Goal: Book appointment/travel/reservation

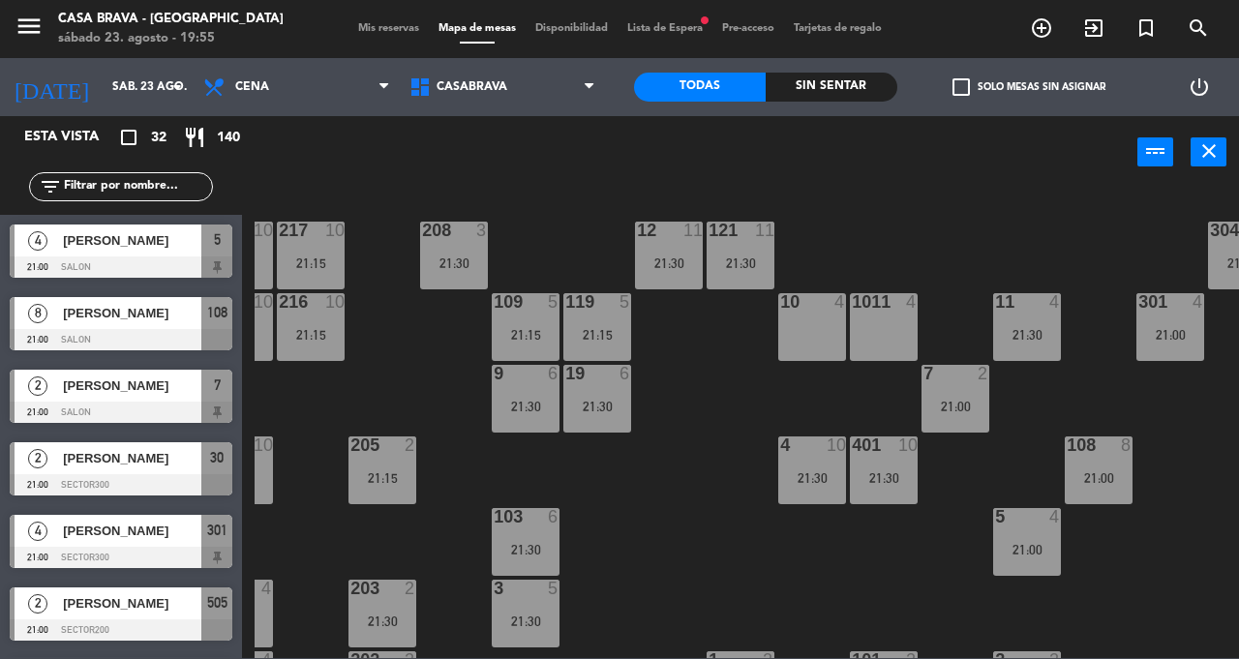
scroll to position [0, 72]
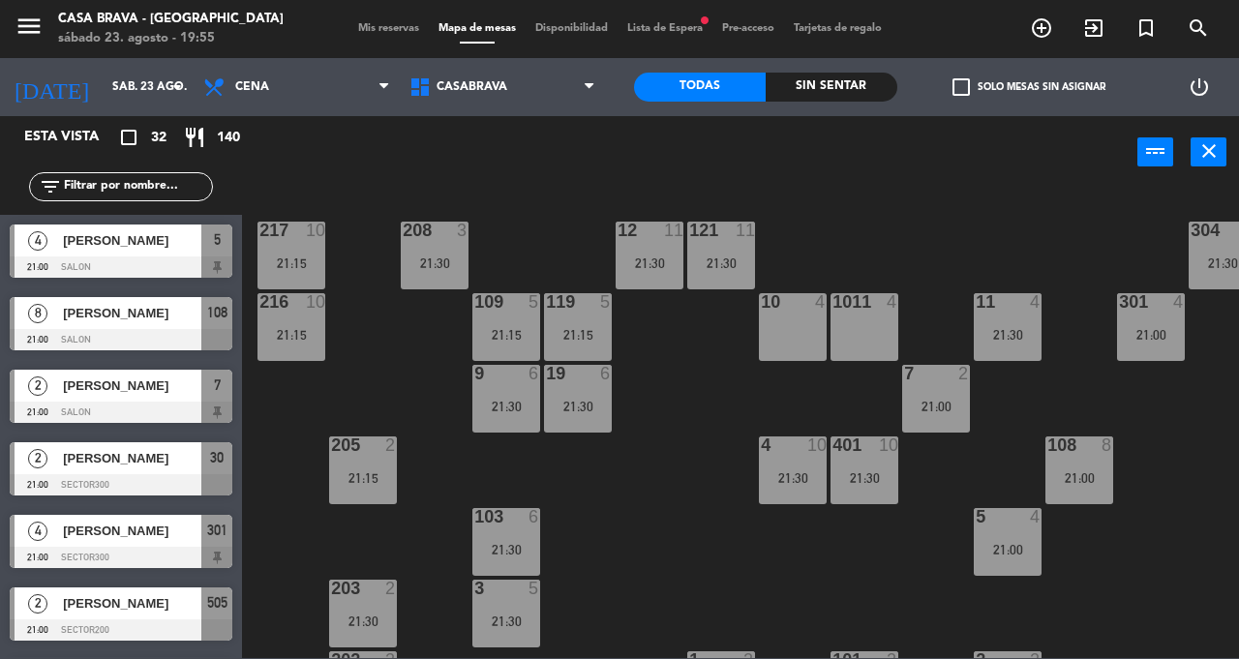
click at [939, 409] on div "21:00" at bounding box center [936, 407] width 68 height 14
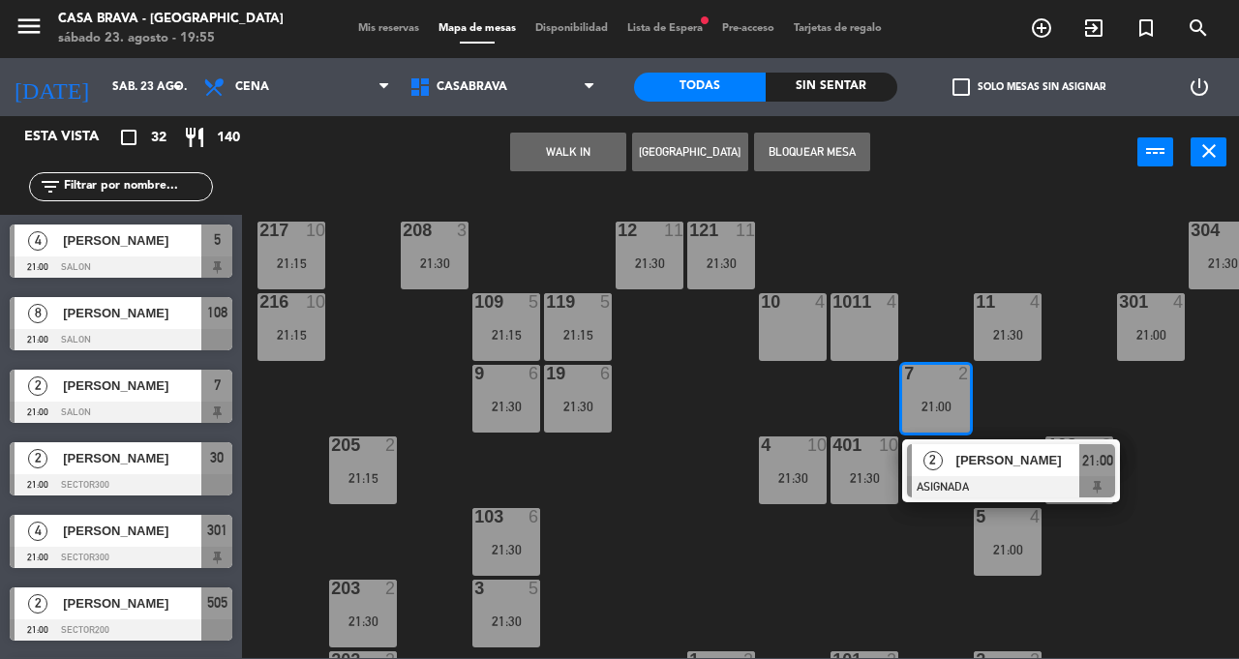
click at [886, 583] on div "207 10 21:15 208 3 21:30 217 10 21:15 12 11 21:30 121 11 21:30 304 5 21:30 206 …" at bounding box center [746, 423] width 984 height 470
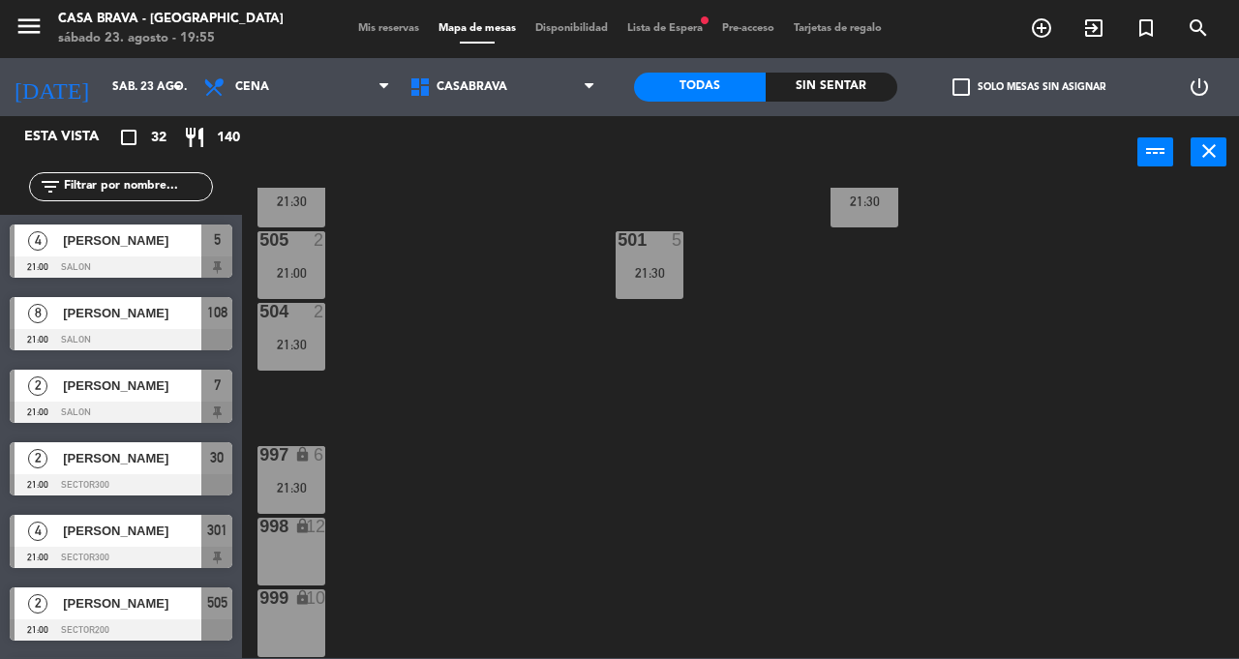
scroll to position [644, 0]
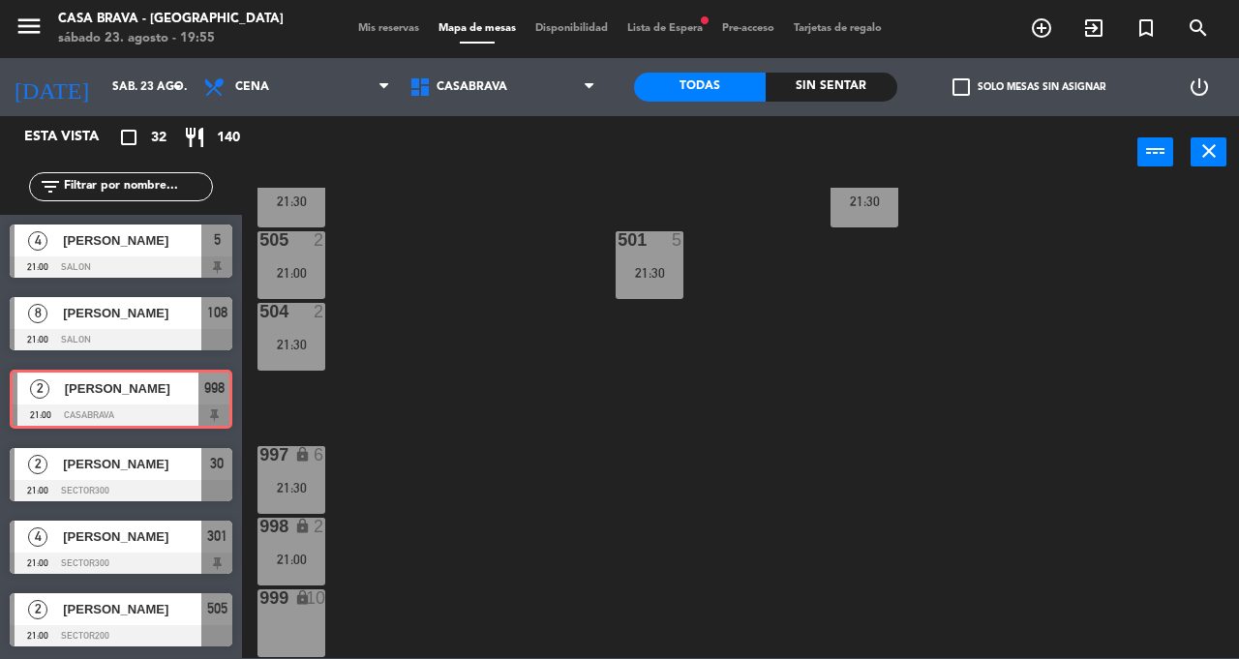
click at [517, 449] on div "207 10 21:15 208 3 21:30 217 10 21:15 12 11 21:30 121 11 21:30 304 5 21:30 206 …" at bounding box center [746, 423] width 984 height 470
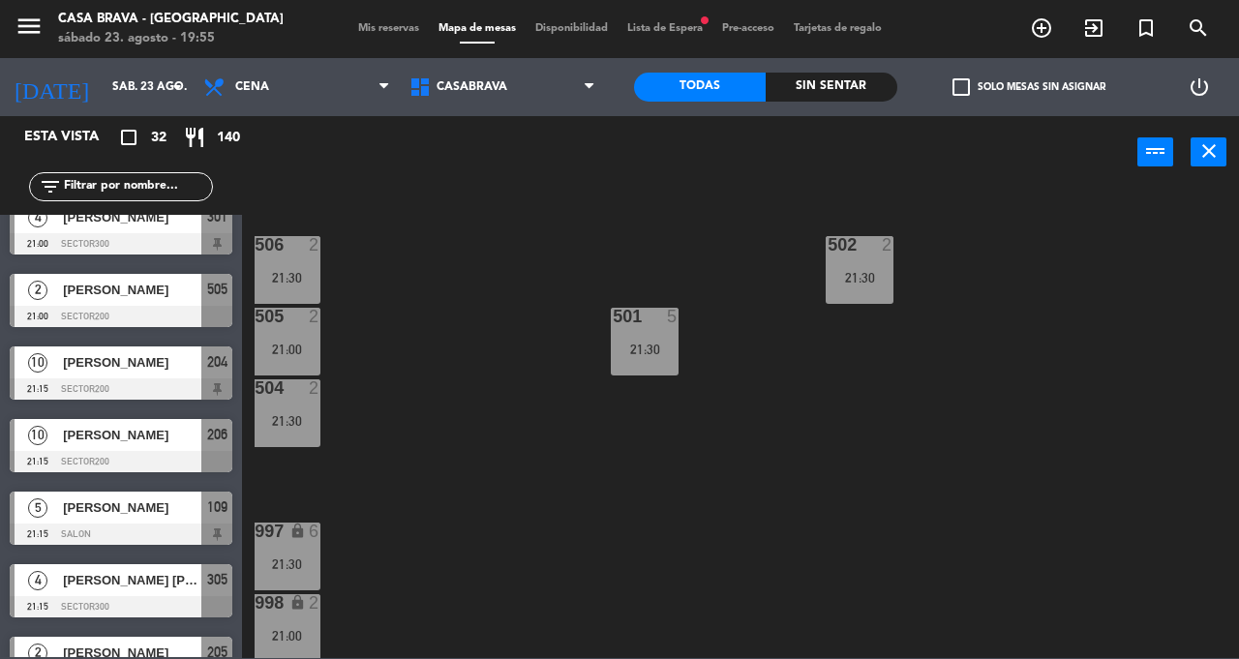
scroll to position [401, 0]
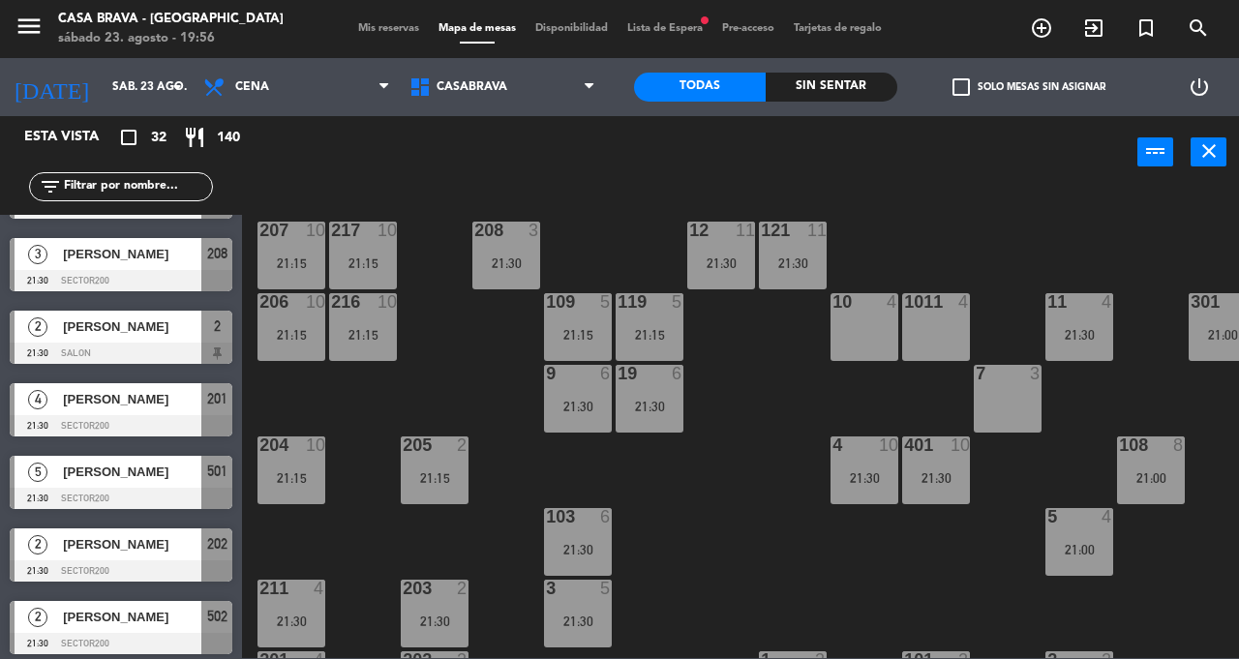
scroll to position [1879, 0]
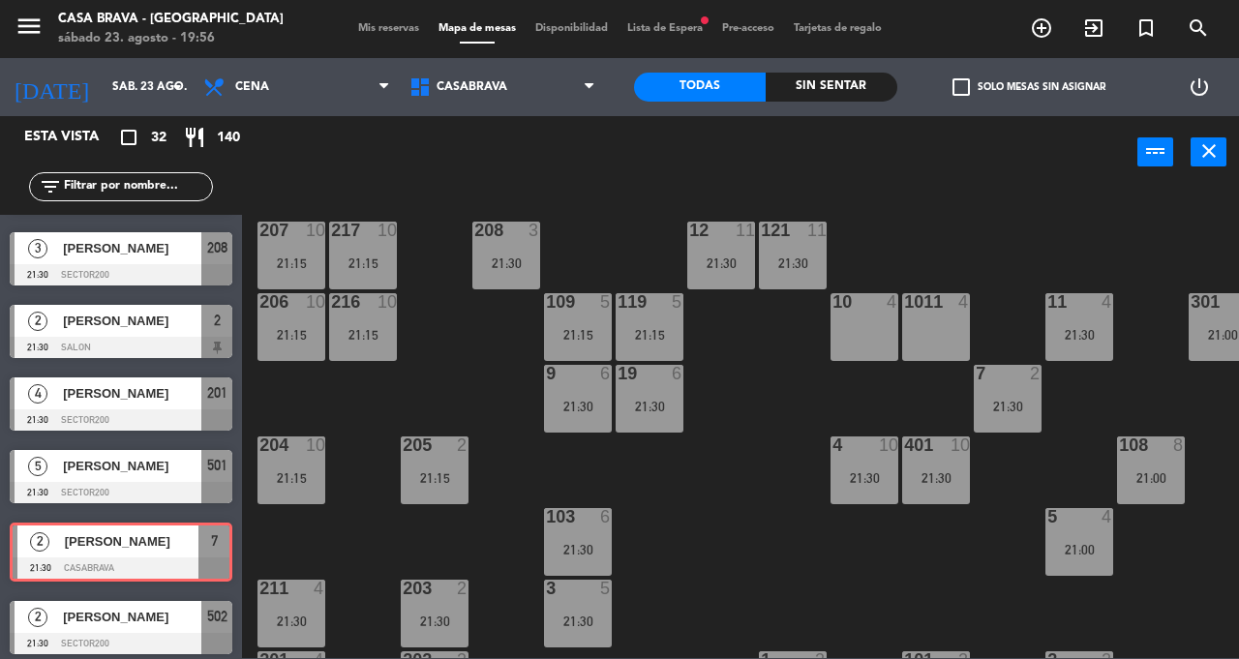
click at [749, 536] on div "207 10 21:15 208 3 21:30 217 10 21:15 12 11 21:30 121 11 21:30 304 5 21:30 206 …" at bounding box center [746, 423] width 984 height 470
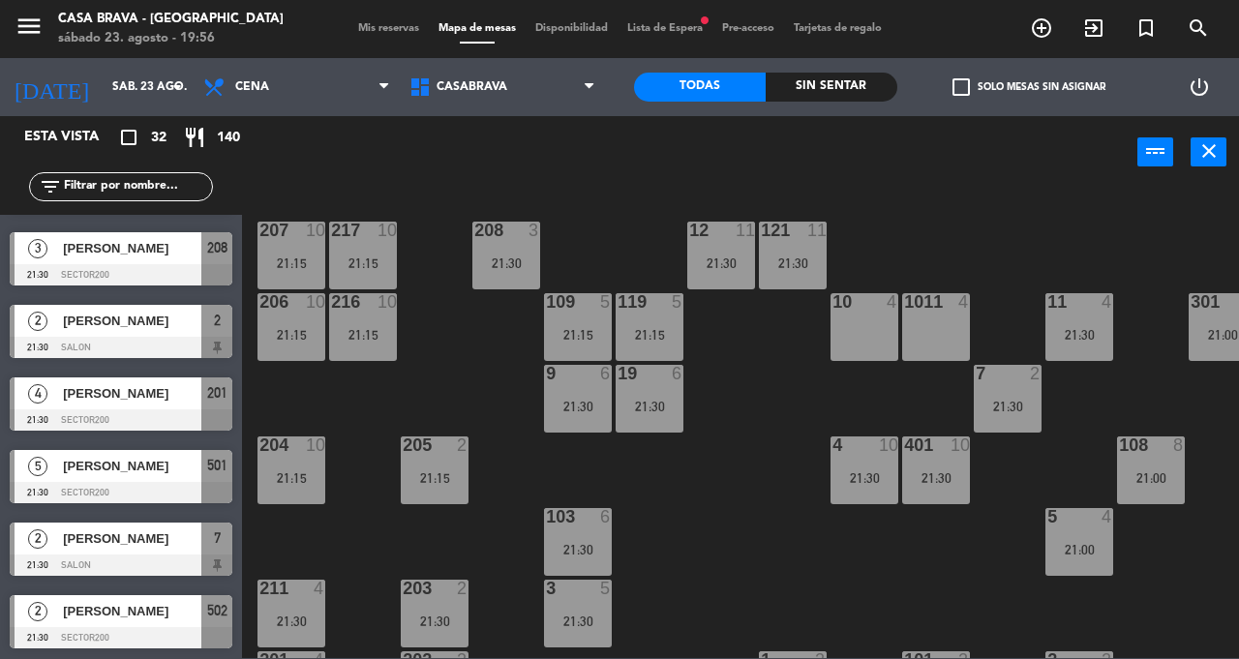
click at [761, 516] on div "207 10 21:15 208 3 21:30 217 10 21:15 12 11 21:30 121 11 21:30 304 5 21:30 206 …" at bounding box center [746, 423] width 984 height 470
click at [724, 257] on div "21:30" at bounding box center [721, 263] width 68 height 14
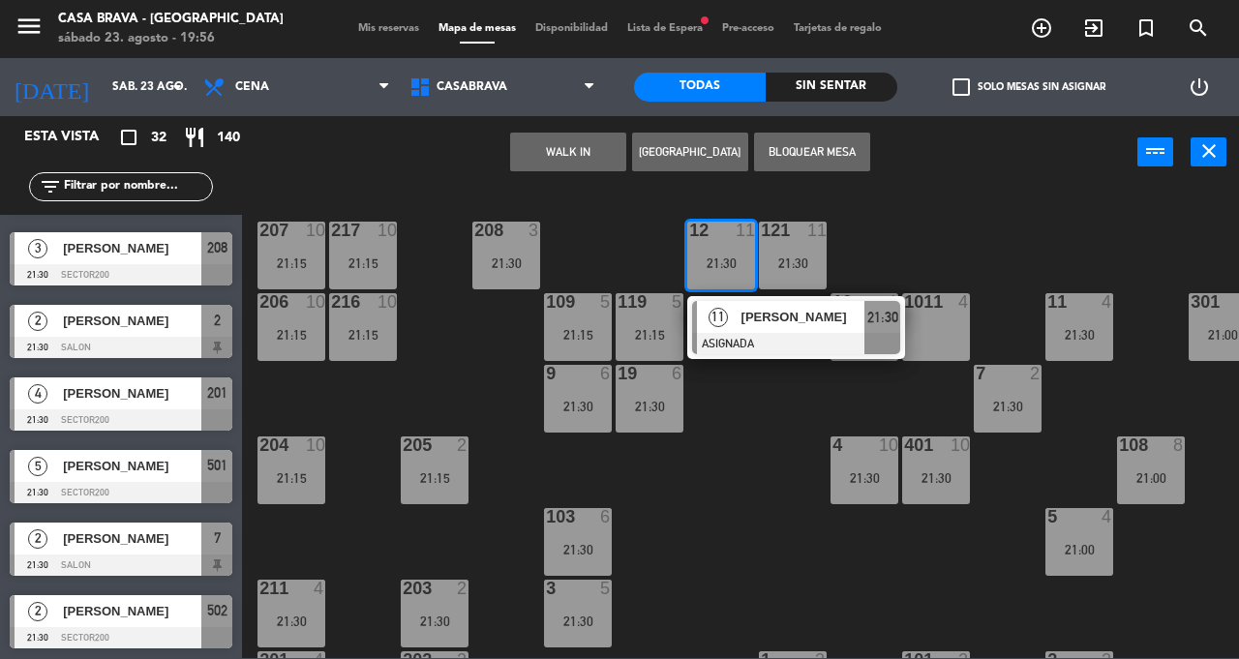
click at [775, 493] on div "207 10 21:15 208 3 21:30 217 10 21:15 12 11 21:30 11 [PERSON_NAME] ASIGNADA 21:…" at bounding box center [746, 423] width 984 height 470
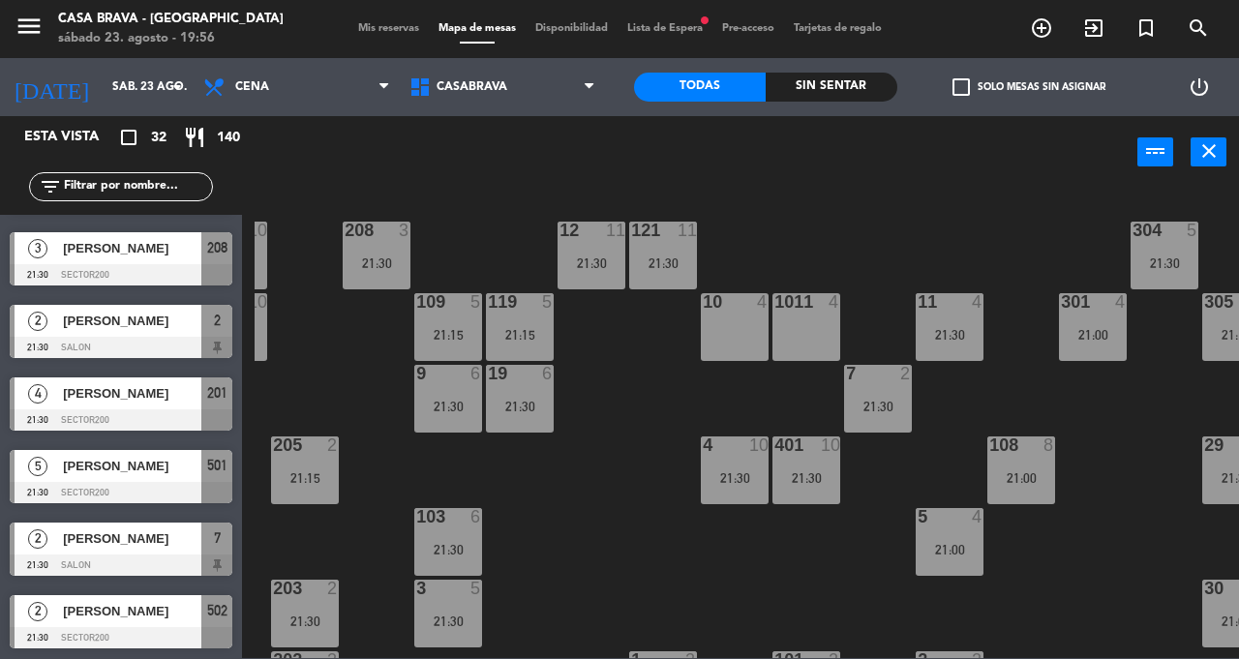
scroll to position [0, 175]
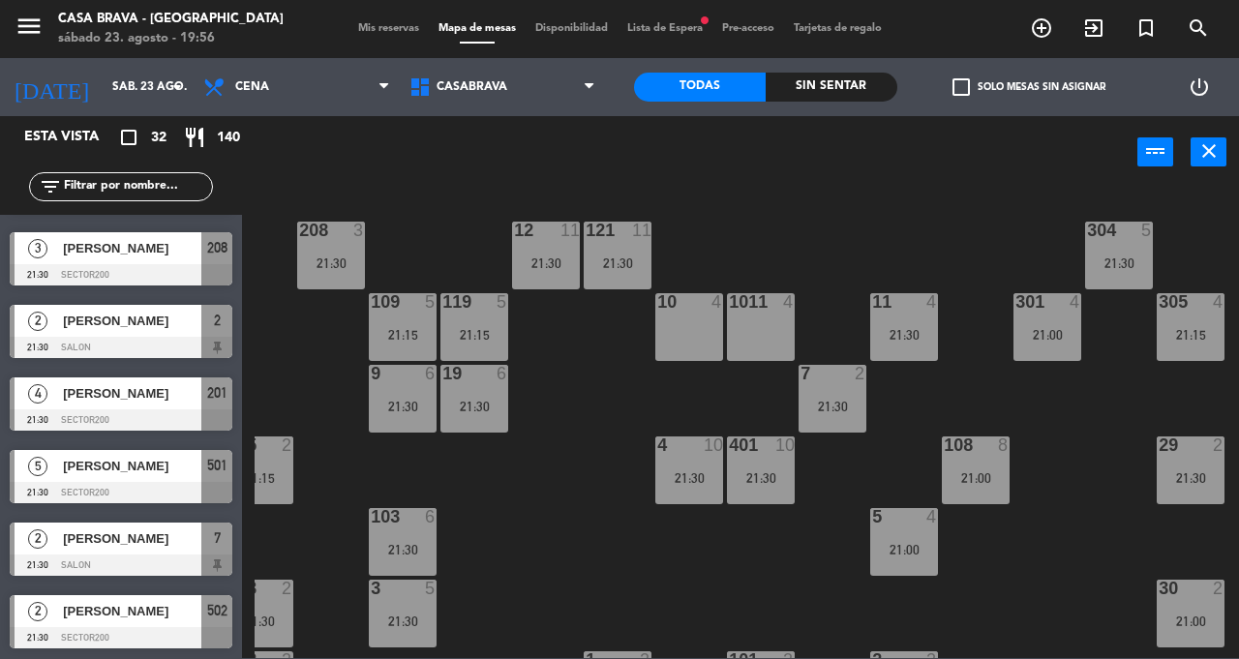
click at [910, 321] on div "11 4 21:30" at bounding box center [904, 327] width 68 height 68
click at [770, 578] on div "207 10 21:15 208 3 21:30 217 10 21:15 12 11 21:30 121 11 21:30 304 5 21:30 206 …" at bounding box center [746, 423] width 984 height 470
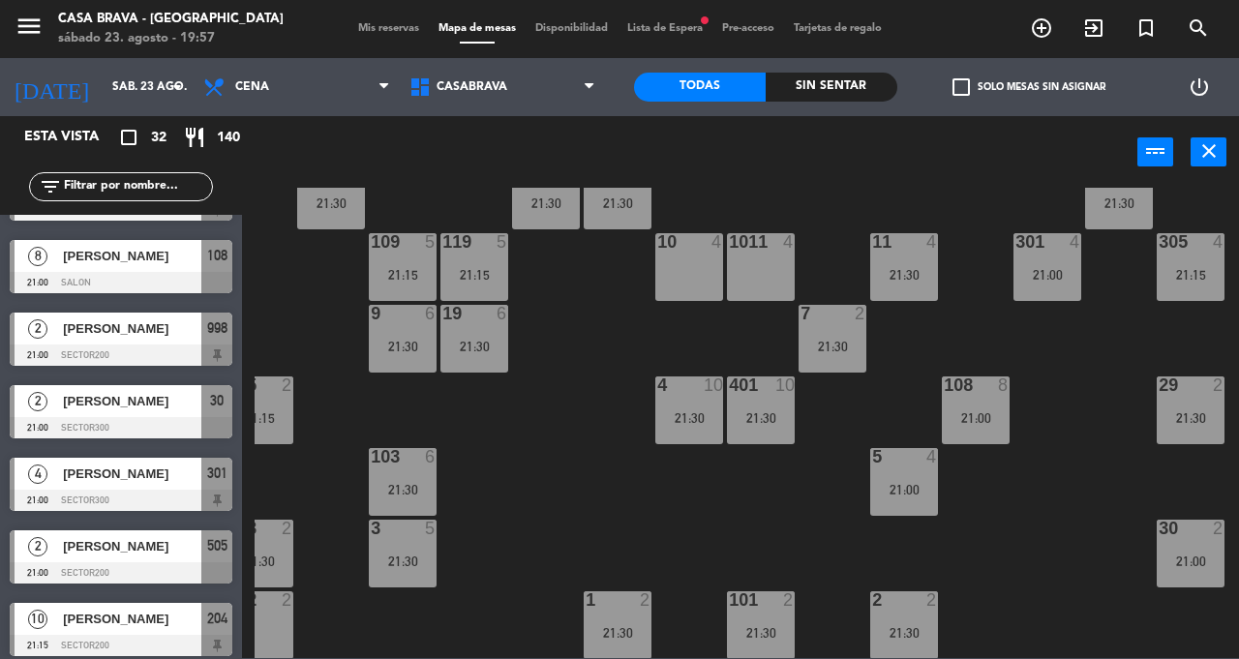
scroll to position [0, 0]
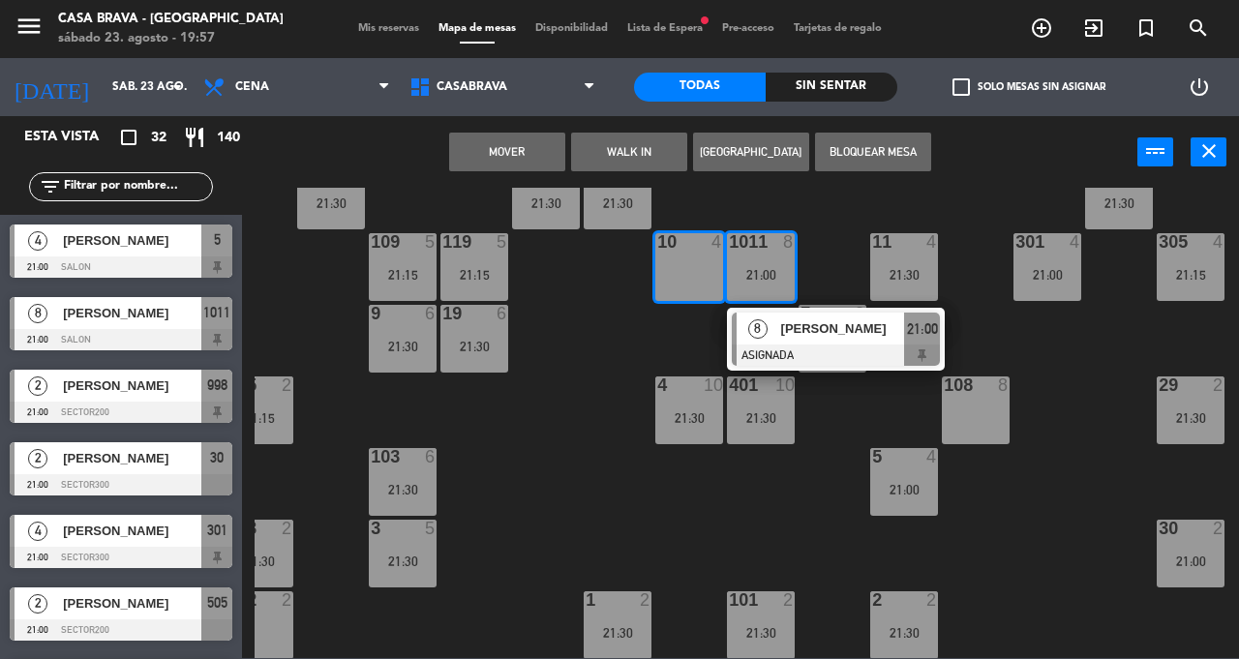
click at [605, 394] on div "207 10 21:15 208 3 21:30 217 10 21:15 12 11 21:30 121 11 21:30 304 5 21:30 206 …" at bounding box center [746, 423] width 984 height 470
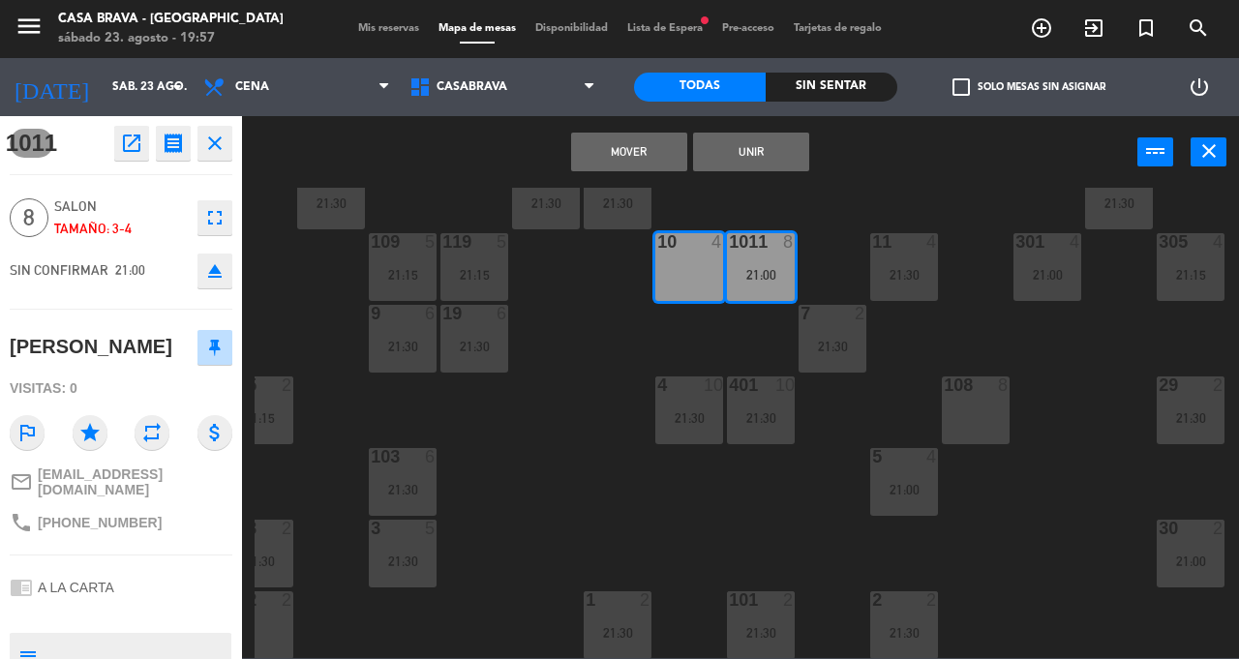
click at [763, 146] on button "Unir" at bounding box center [751, 152] width 116 height 39
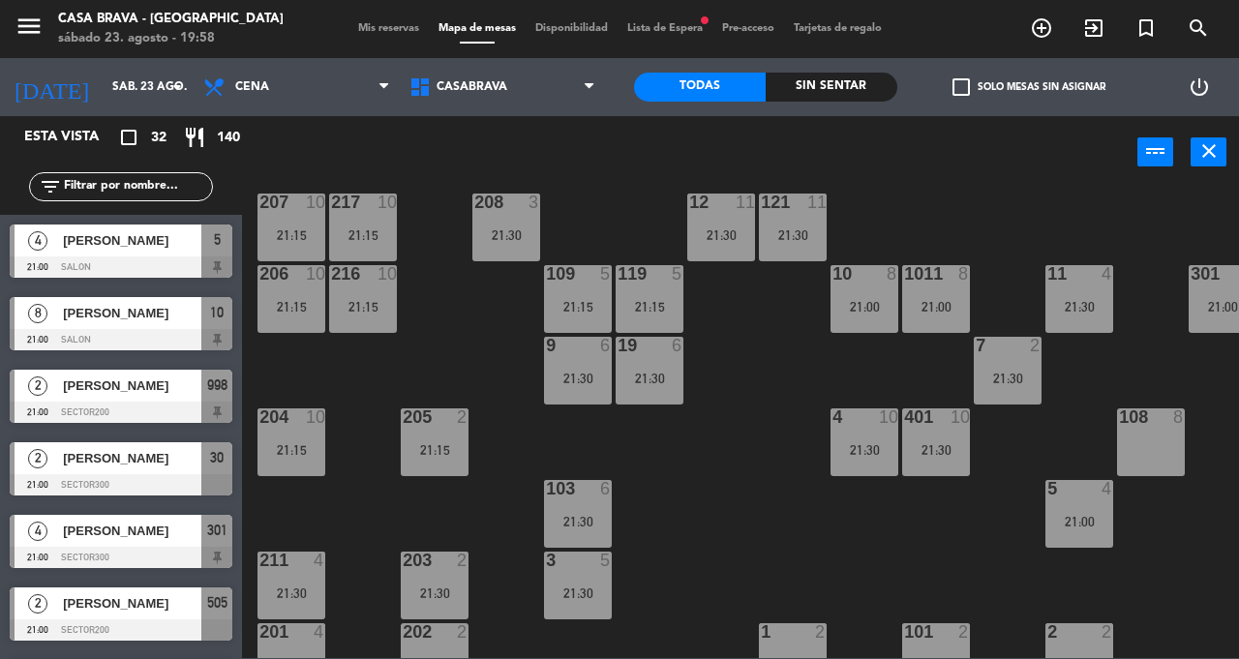
scroll to position [25, 0]
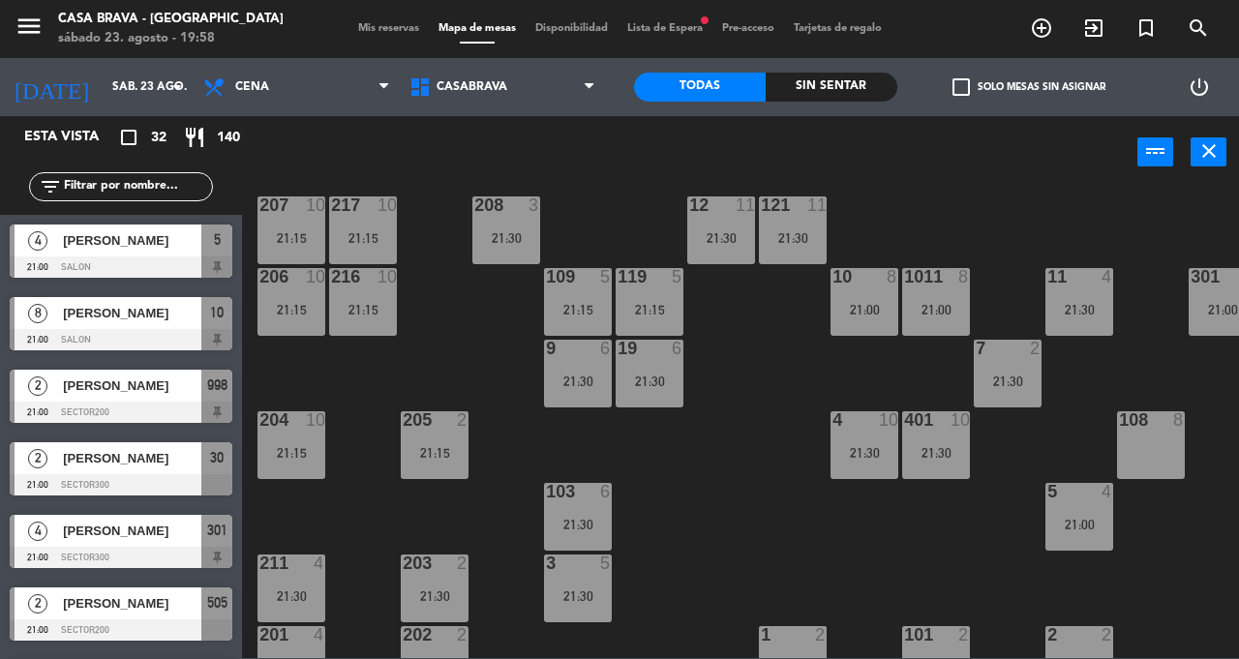
click at [664, 314] on div "21:15" at bounding box center [649, 310] width 68 height 14
click at [703, 527] on div "207 10 21:15 208 3 21:30 217 10 21:15 12 11 21:30 121 11 21:30 304 5 21:30 206 …" at bounding box center [746, 423] width 984 height 470
click at [1095, 312] on div "21:30" at bounding box center [1079, 310] width 68 height 14
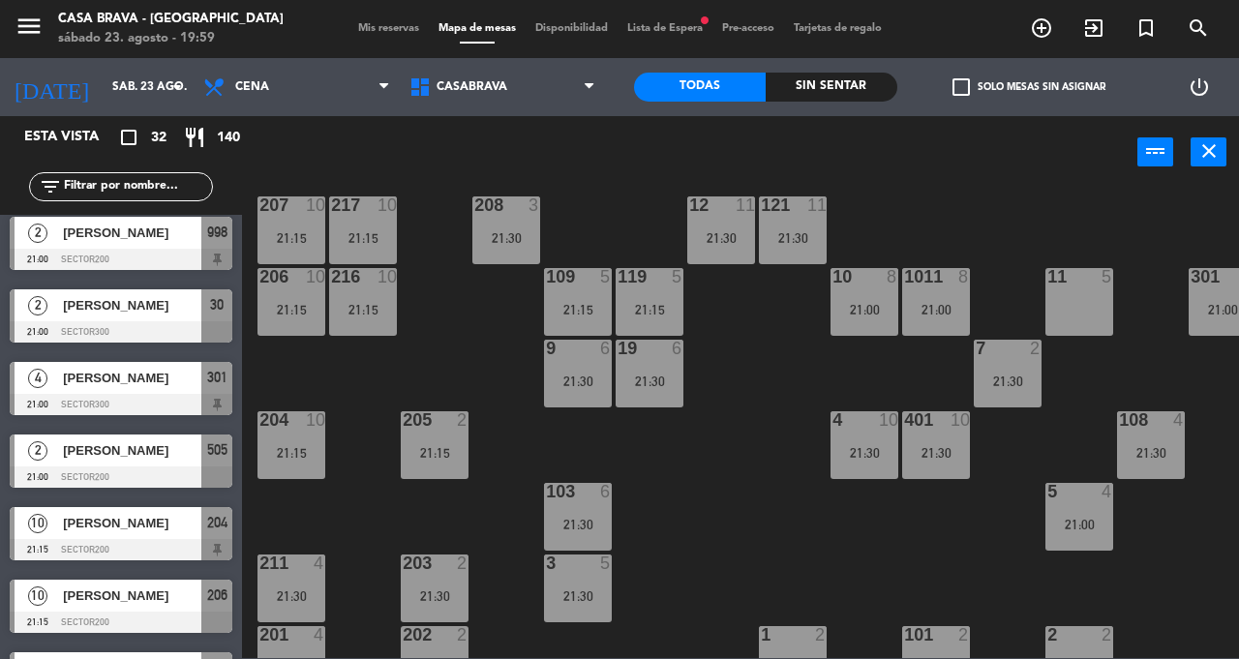
scroll to position [188, 0]
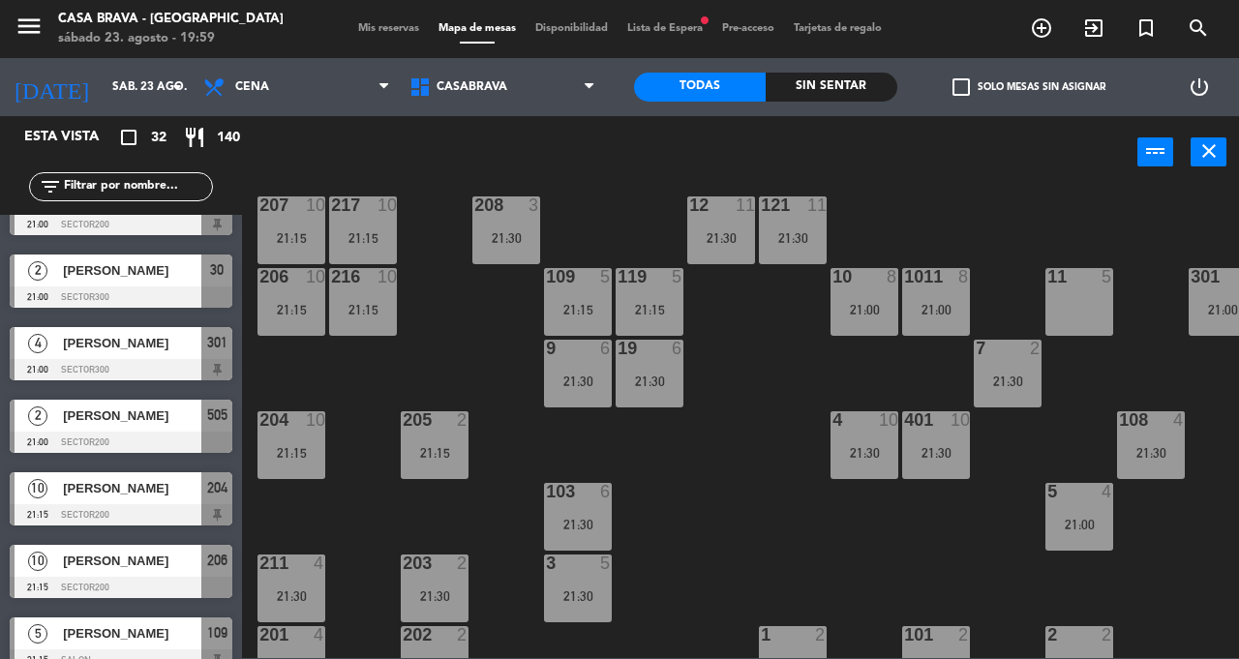
click at [648, 299] on div "119 5 21:15" at bounding box center [649, 302] width 68 height 68
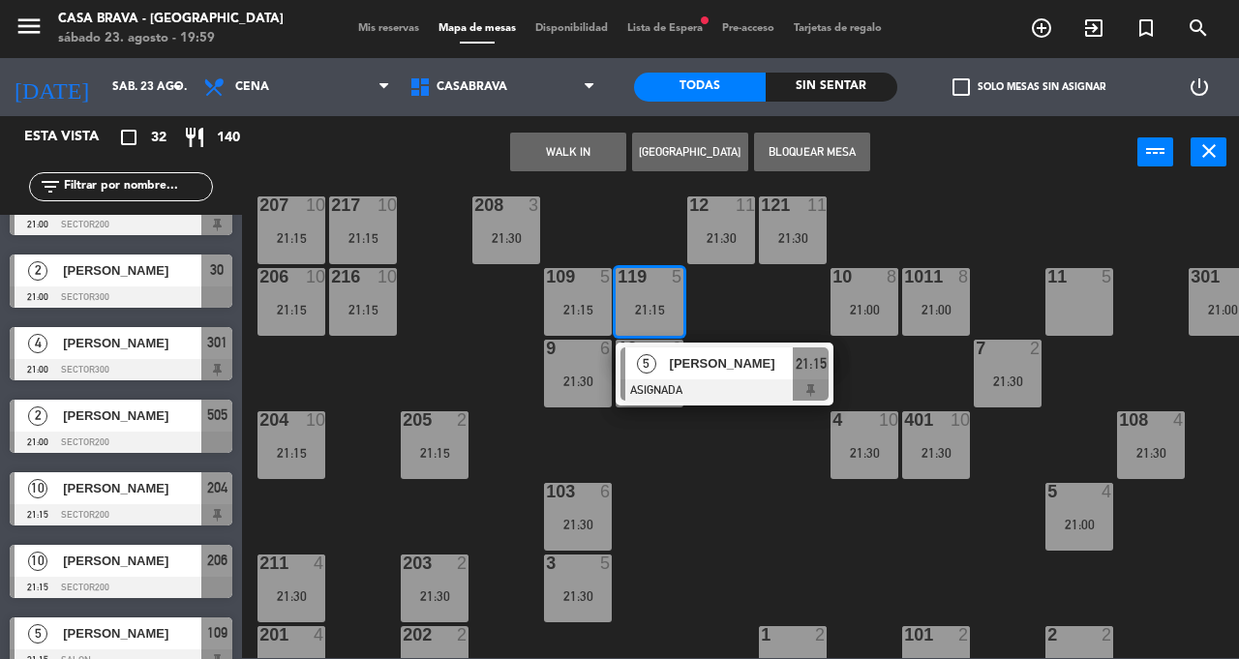
click at [718, 497] on div "207 10 21:15 208 3 21:30 217 10 21:15 12 11 21:30 121 11 21:30 304 5 21:30 206 …" at bounding box center [746, 423] width 984 height 470
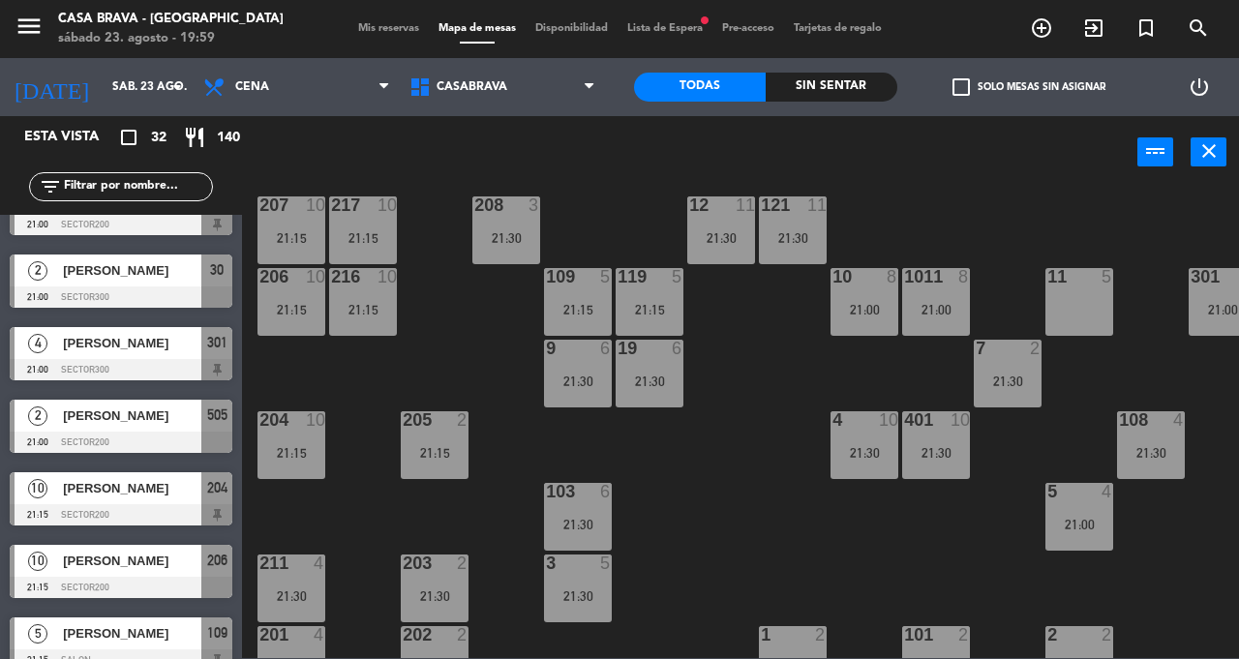
click at [658, 389] on div "19 6 21:30" at bounding box center [649, 374] width 68 height 68
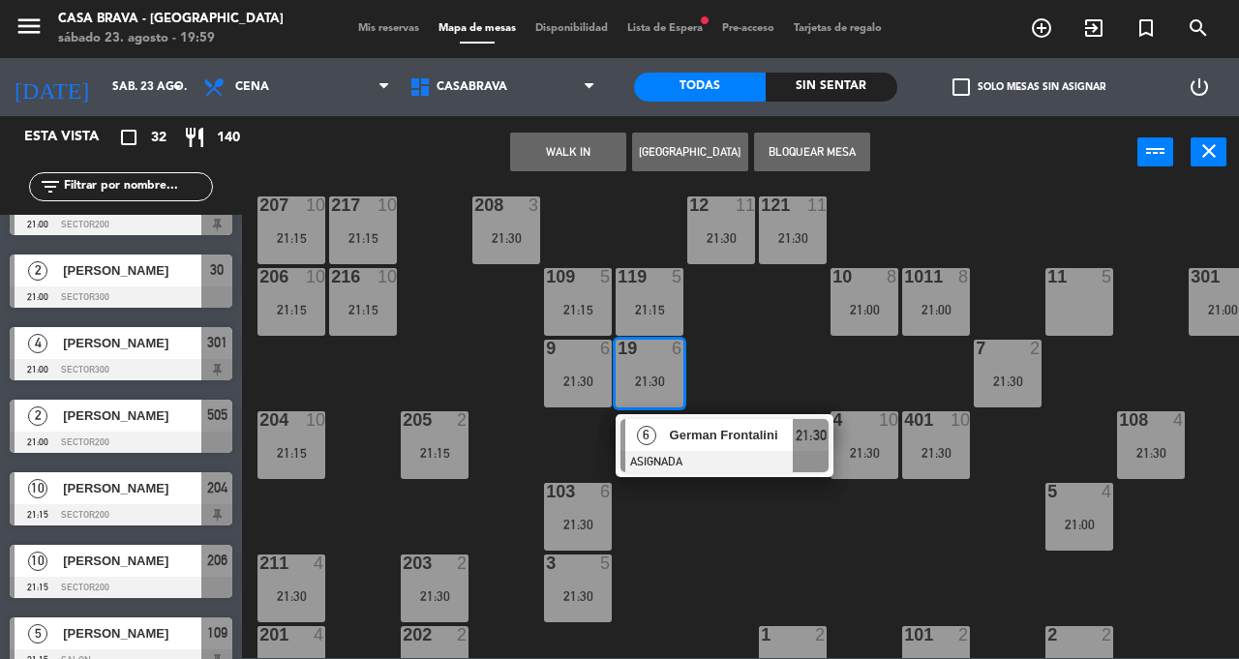
click at [698, 538] on div "207 10 21:15 208 3 21:30 217 10 21:15 12 11 21:30 121 11 21:30 304 5 21:30 206 …" at bounding box center [746, 423] width 984 height 470
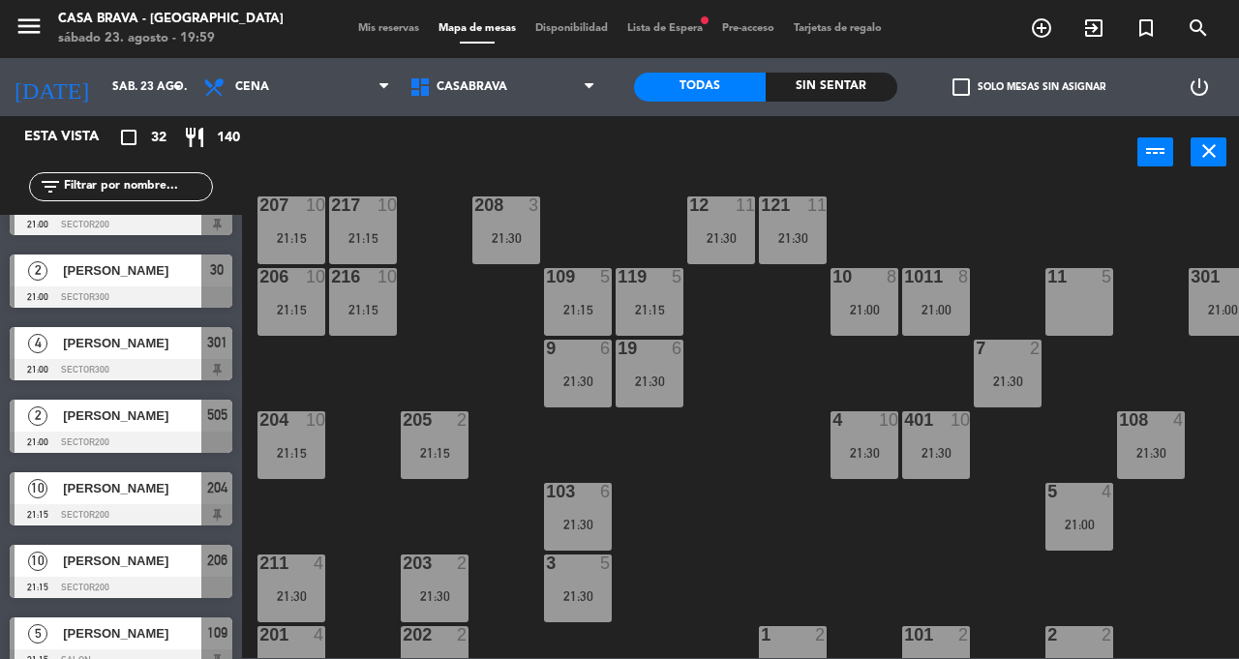
click at [577, 370] on div "9 6 21:30" at bounding box center [578, 374] width 68 height 68
click at [697, 563] on div "207 10 21:15 208 3 21:30 217 10 21:15 12 11 21:30 121 11 21:30 304 5 21:30 206 …" at bounding box center [746, 423] width 984 height 470
click at [577, 300] on div "109 5 21:15" at bounding box center [578, 302] width 68 height 68
click at [701, 535] on div "207 10 21:15 208 3 21:30 217 10 21:15 12 11 21:30 121 11 21:30 304 5 21:30 206 …" at bounding box center [746, 423] width 984 height 470
click at [724, 236] on div "21:30" at bounding box center [721, 238] width 68 height 14
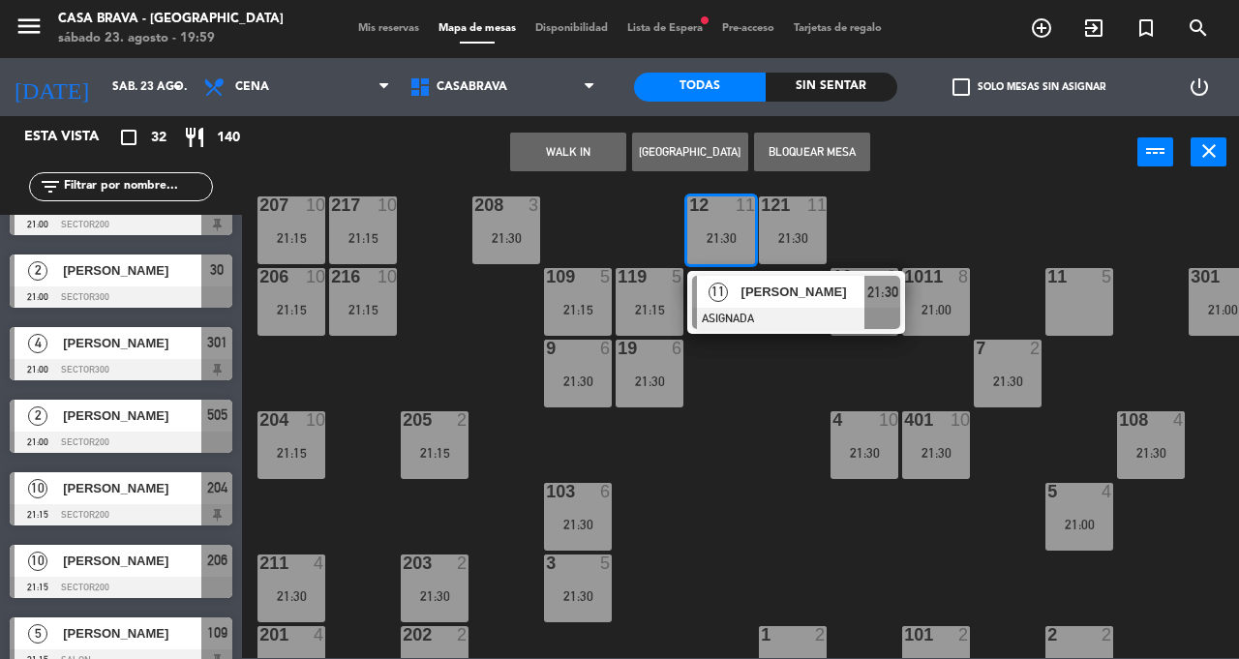
click at [744, 497] on div "207 10 21:15 208 3 21:30 217 10 21:15 12 11 21:30 11 [PERSON_NAME] ASIGNADA 21:…" at bounding box center [746, 423] width 984 height 470
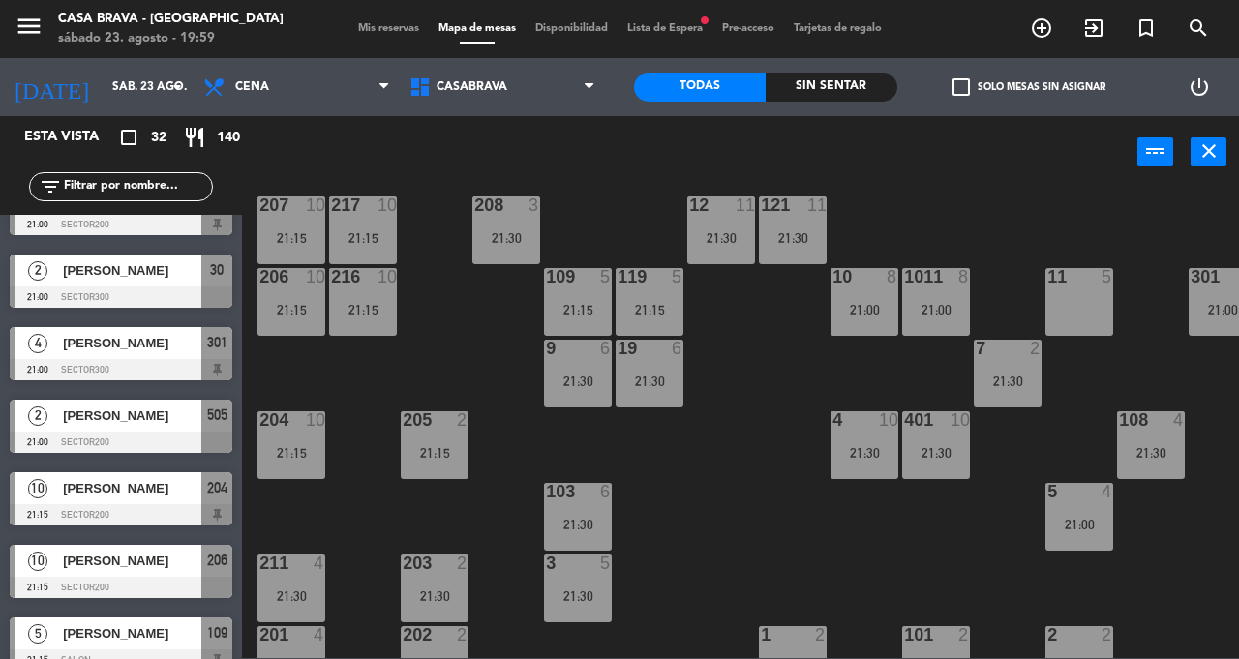
click at [601, 298] on div "109 5 21:15" at bounding box center [578, 302] width 68 height 68
click at [708, 512] on div "207 10 21:15 208 3 21:30 217 10 21:15 12 11 21:30 121 11 21:30 304 5 21:30 206 …" at bounding box center [746, 423] width 984 height 470
click at [879, 289] on div "10 8 21:00" at bounding box center [864, 302] width 68 height 68
click at [747, 543] on div "207 10 21:15 208 3 21:30 217 10 21:15 12 11 21:30 121 11 21:30 304 5 21:30 206 …" at bounding box center [746, 423] width 984 height 470
click at [876, 452] on div "21:30" at bounding box center [864, 453] width 68 height 14
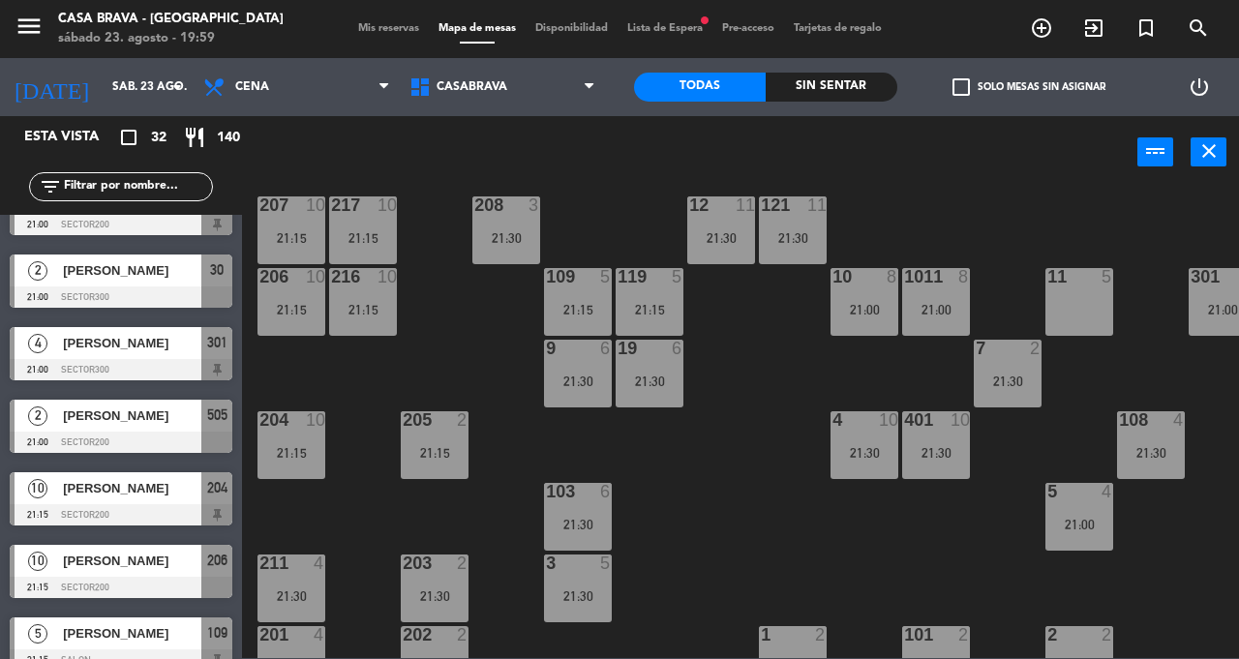
click at [708, 565] on div "207 10 21:15 208 3 21:30 217 10 21:15 12 11 21:30 121 11 21:30 304 5 21:30 206 …" at bounding box center [746, 423] width 984 height 470
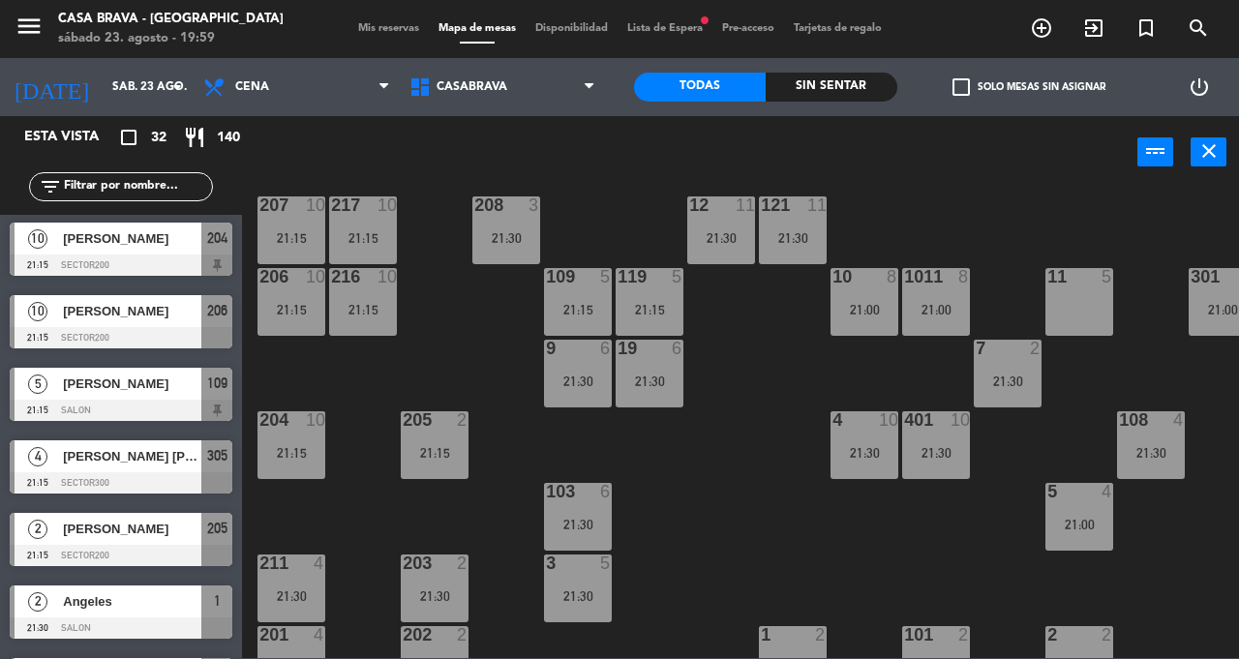
scroll to position [438, 0]
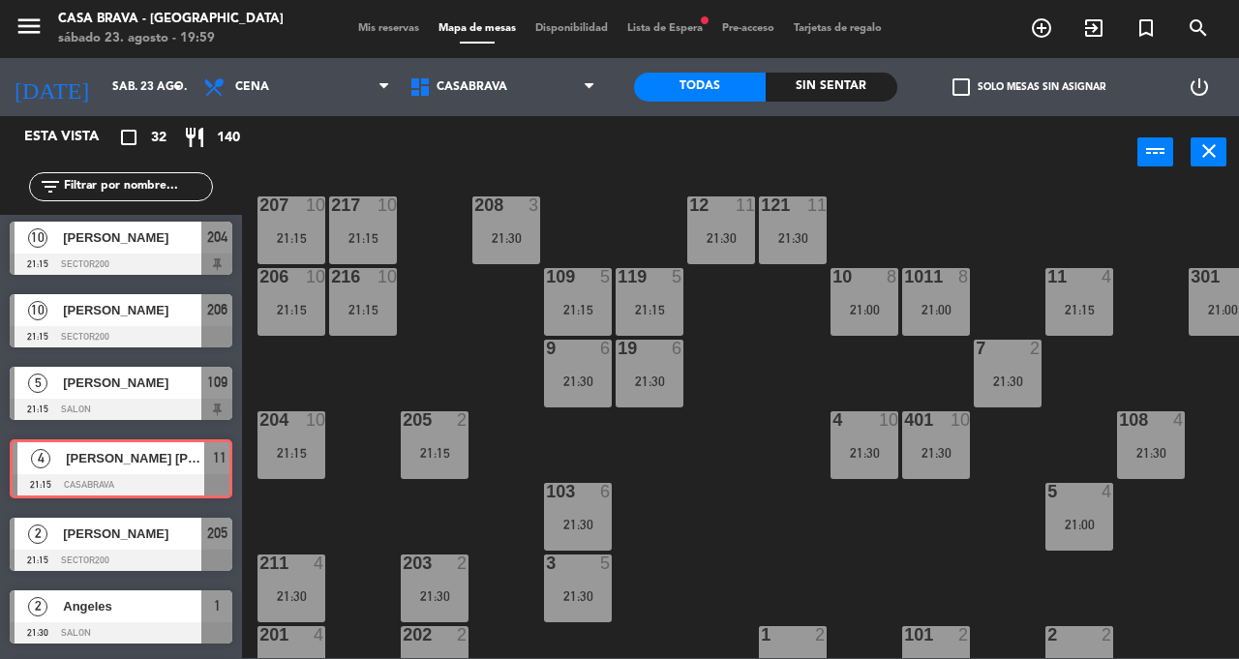
click at [662, 294] on div "119 5 21:15" at bounding box center [649, 302] width 68 height 68
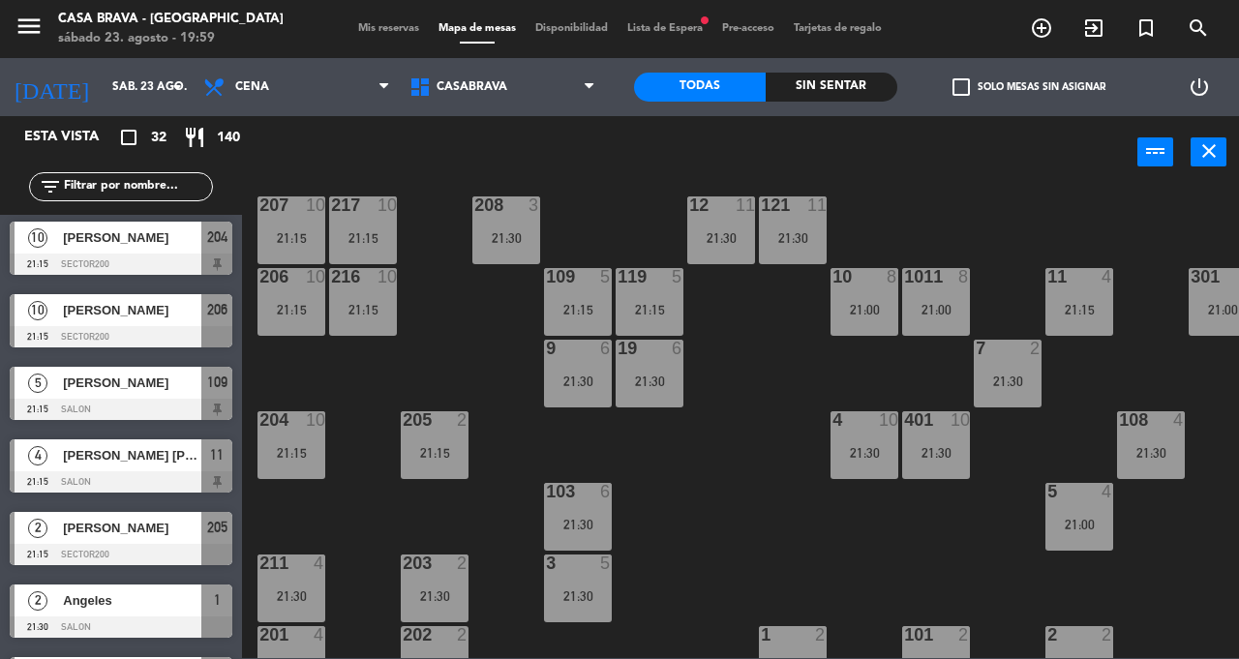
click at [711, 540] on div "207 10 21:15 208 3 21:30 217 10 21:15 12 11 21:30 121 11 21:30 304 5 21:30 206 …" at bounding box center [746, 423] width 984 height 470
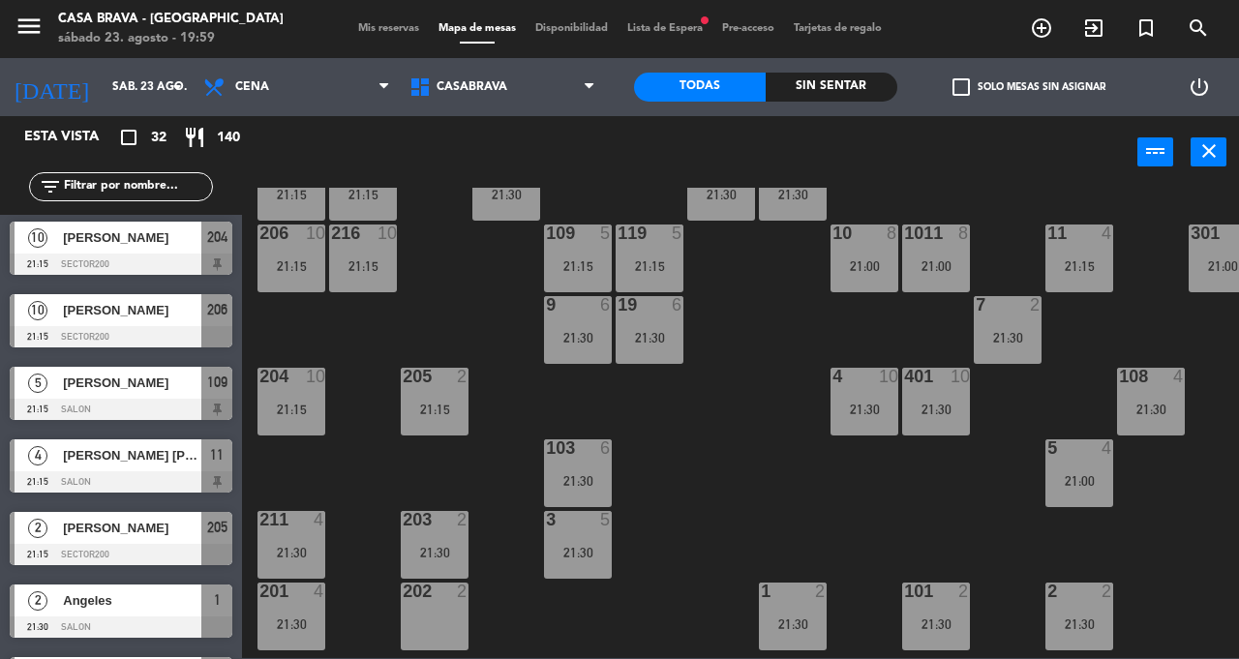
scroll to position [110, 0]
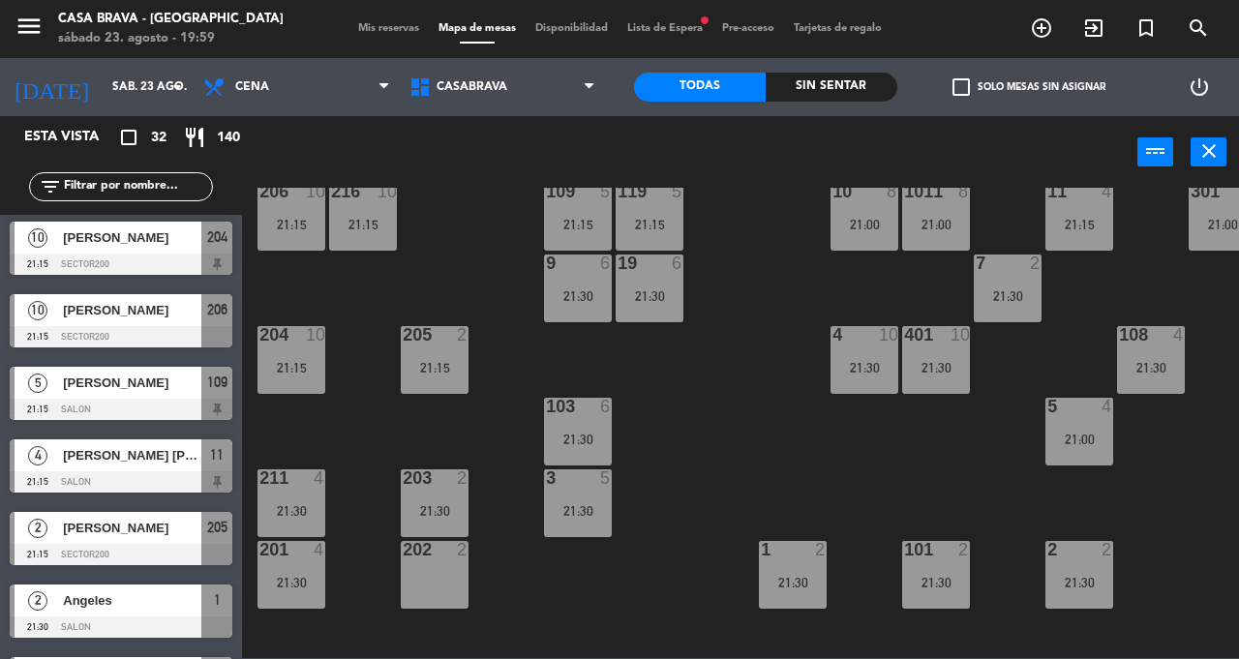
click at [573, 520] on div "3 5 21:30" at bounding box center [578, 503] width 68 height 68
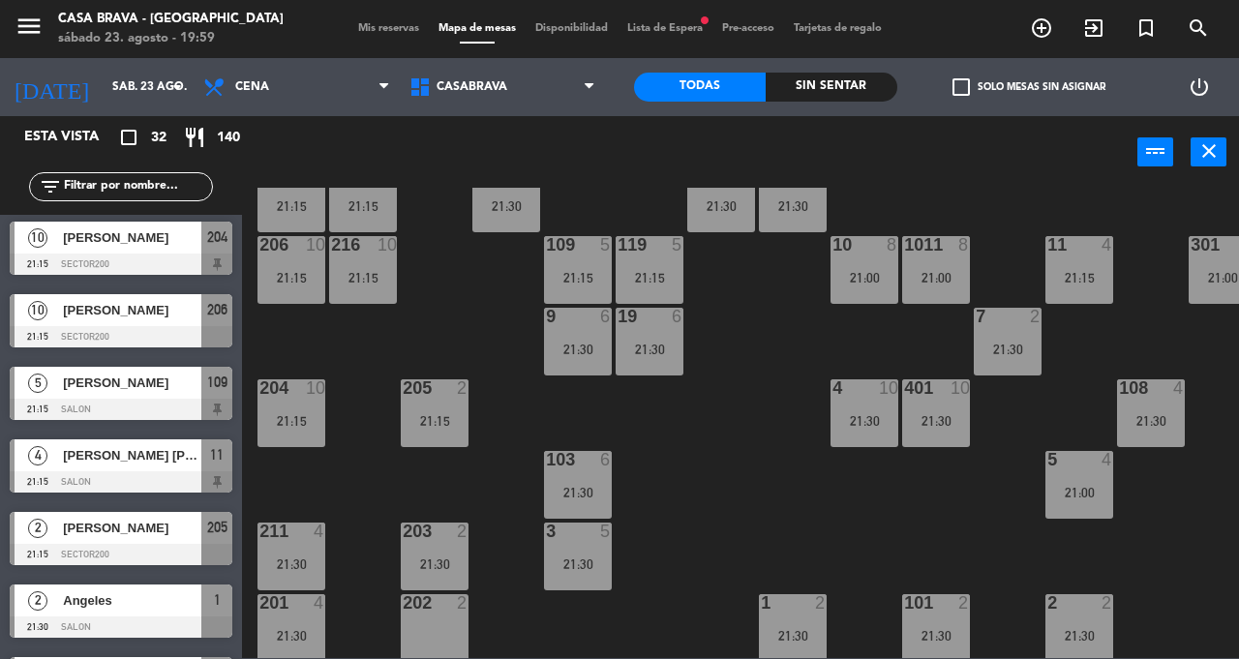
scroll to position [92, 0]
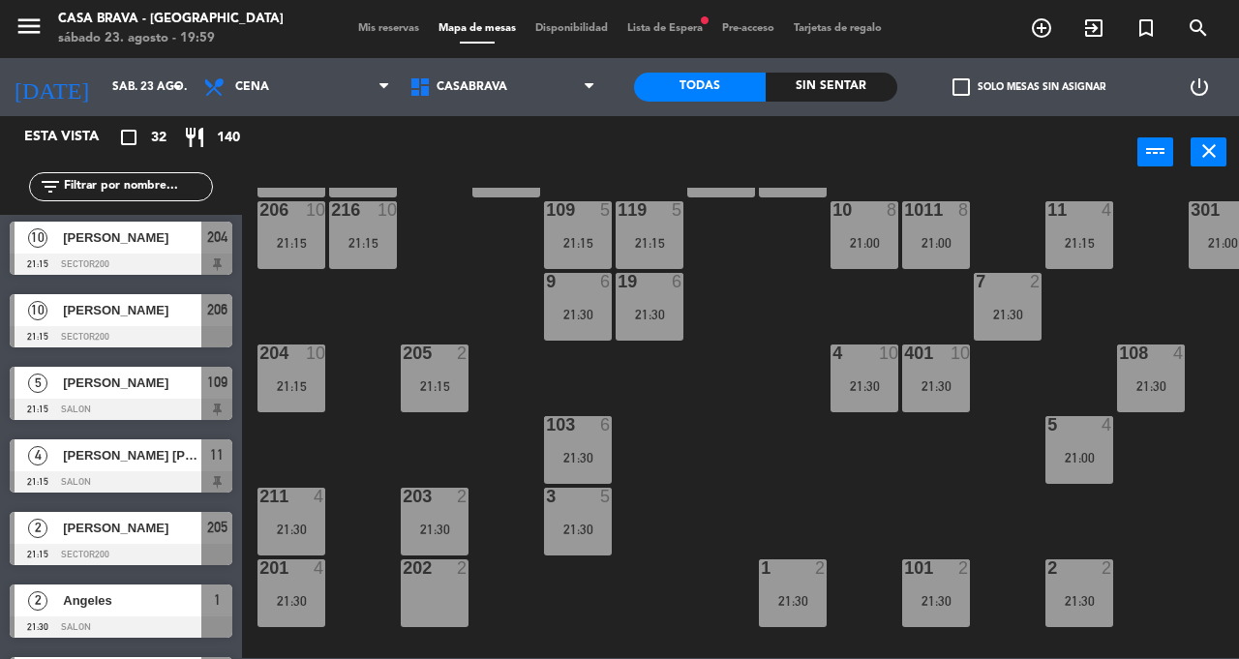
click at [591, 238] on div "21:15" at bounding box center [578, 243] width 68 height 14
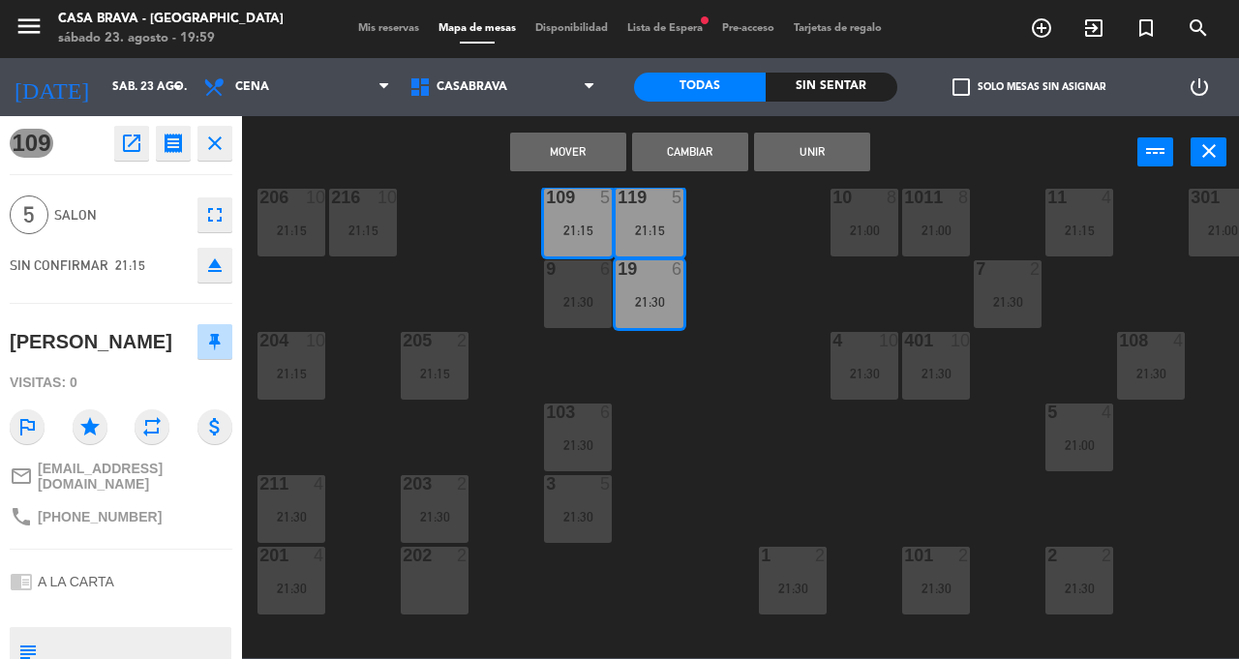
scroll to position [108, 0]
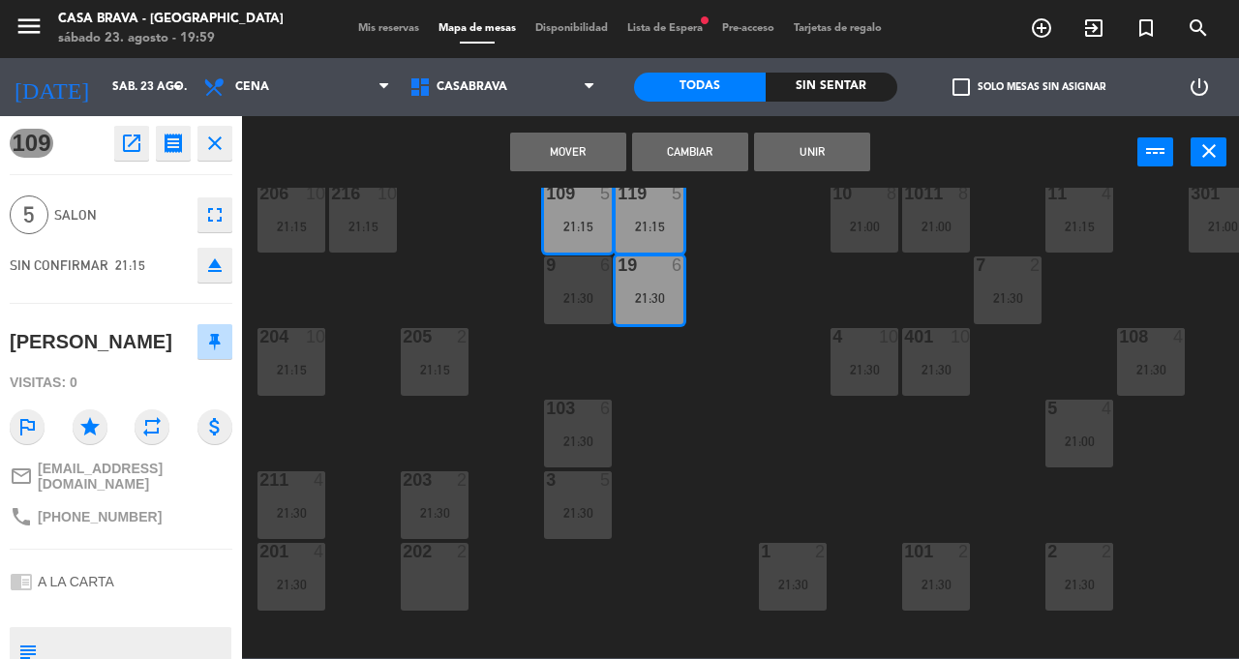
click at [691, 428] on div "207 10 21:15 208 3 21:30 217 10 21:15 12 11 21:30 121 11 21:30 304 5 21:30 206 …" at bounding box center [746, 423] width 984 height 470
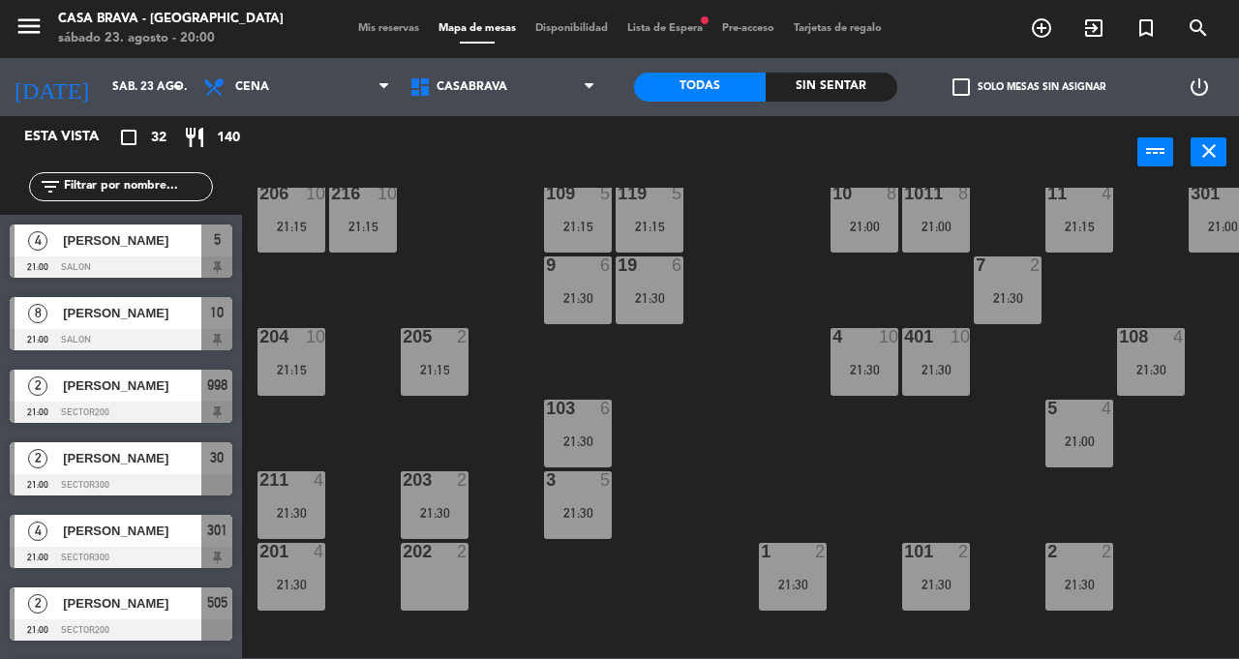
scroll to position [0, 0]
click at [615, 216] on div "119 5 21:15" at bounding box center [649, 219] width 68 height 68
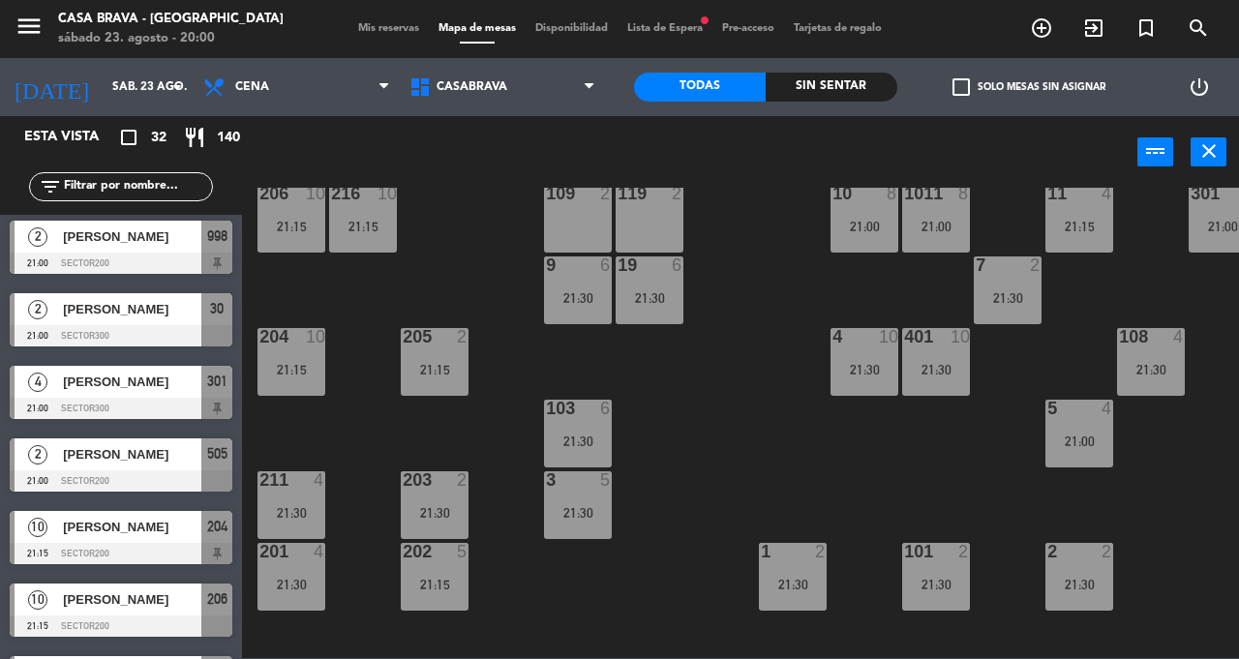
click at [579, 523] on div "3 5 21:30" at bounding box center [578, 505] width 68 height 68
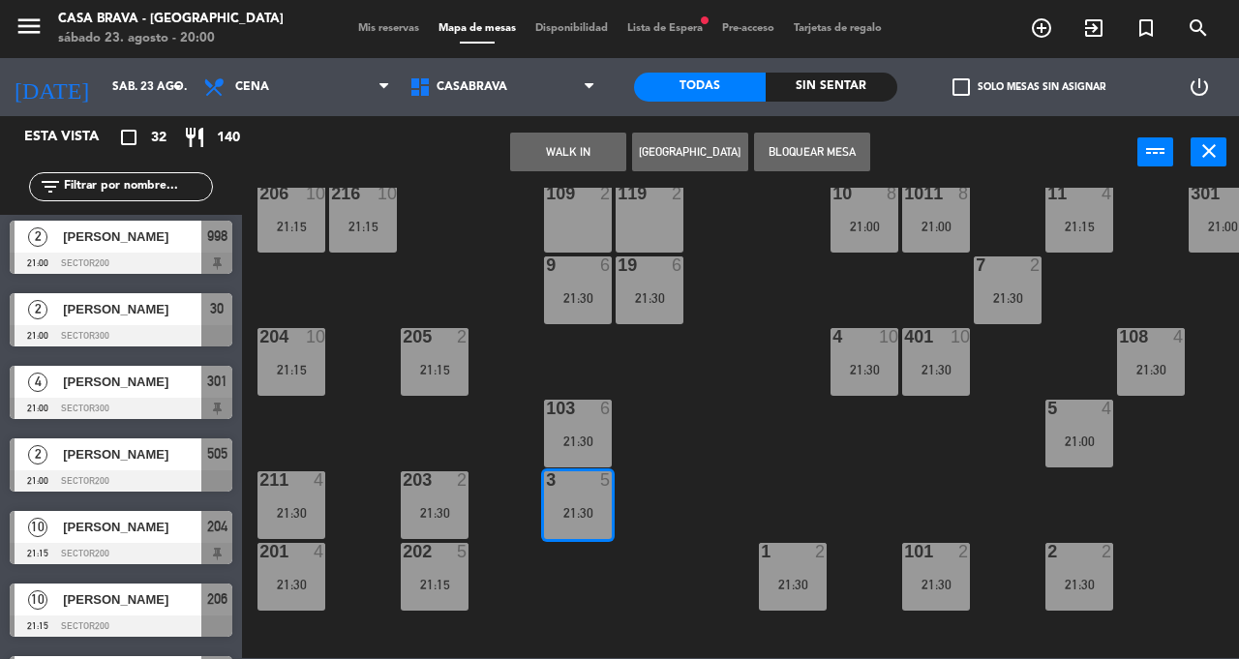
click at [581, 512] on div "21:30" at bounding box center [578, 513] width 68 height 14
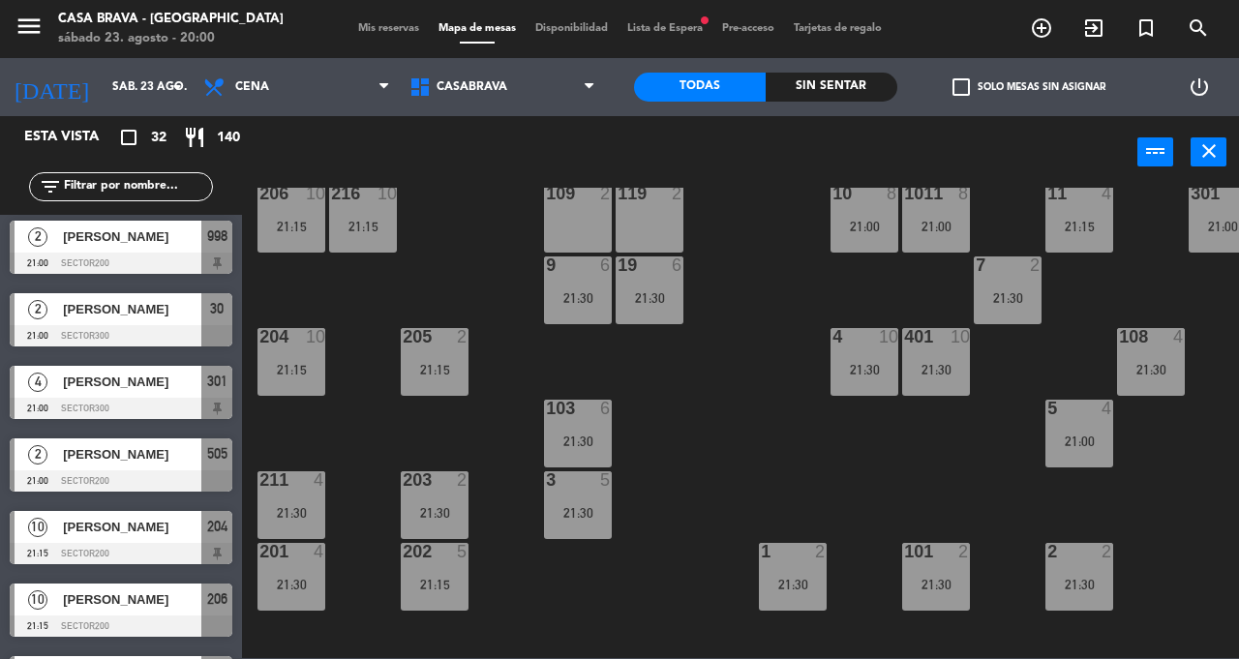
click at [581, 499] on div "3 5 21:30" at bounding box center [578, 505] width 68 height 68
click at [643, 220] on div "21:30" at bounding box center [649, 227] width 68 height 14
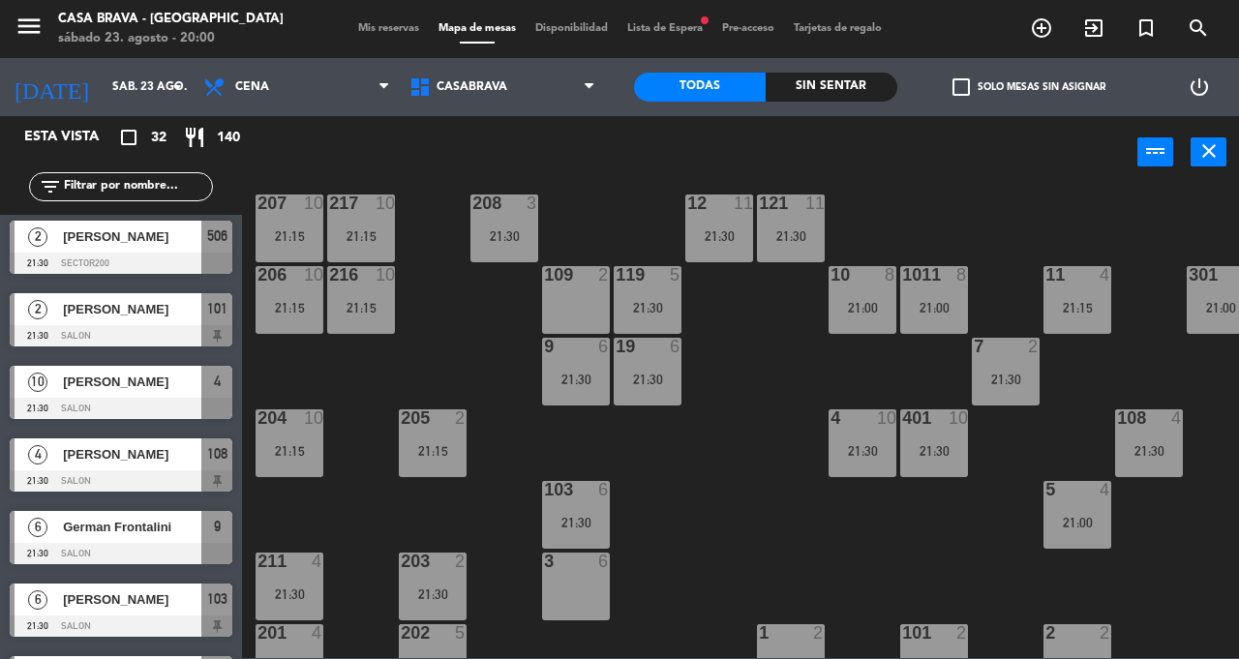
scroll to position [25, 2]
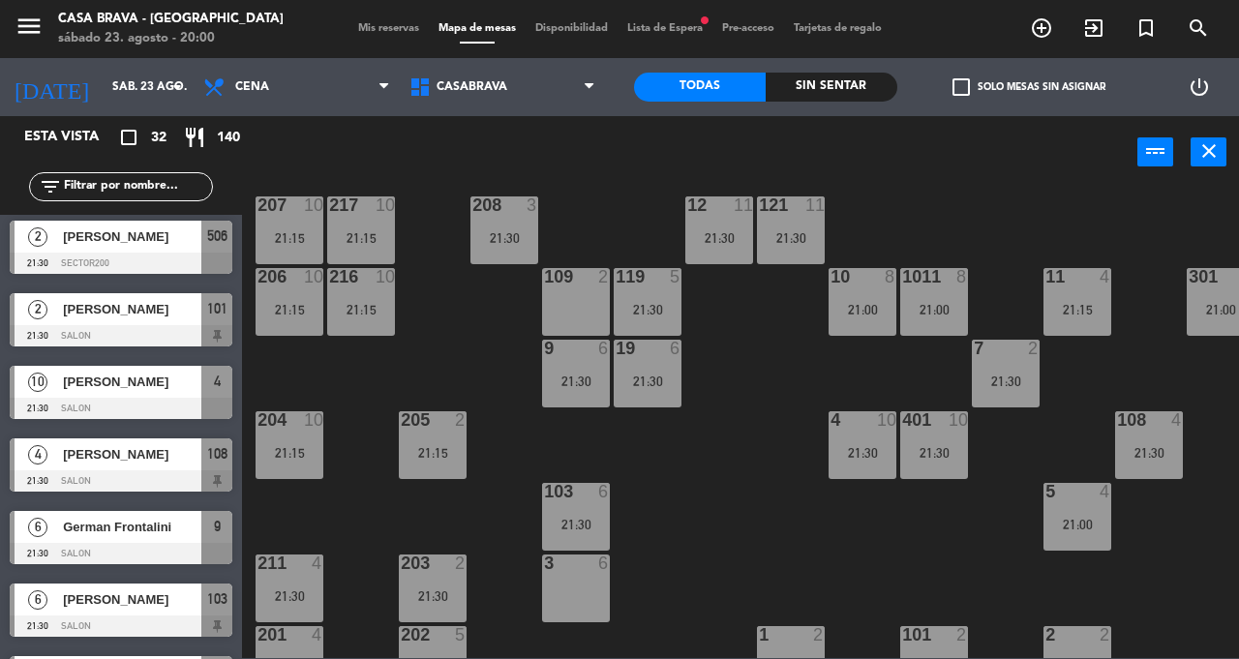
click at [645, 313] on div "21:30" at bounding box center [647, 310] width 68 height 14
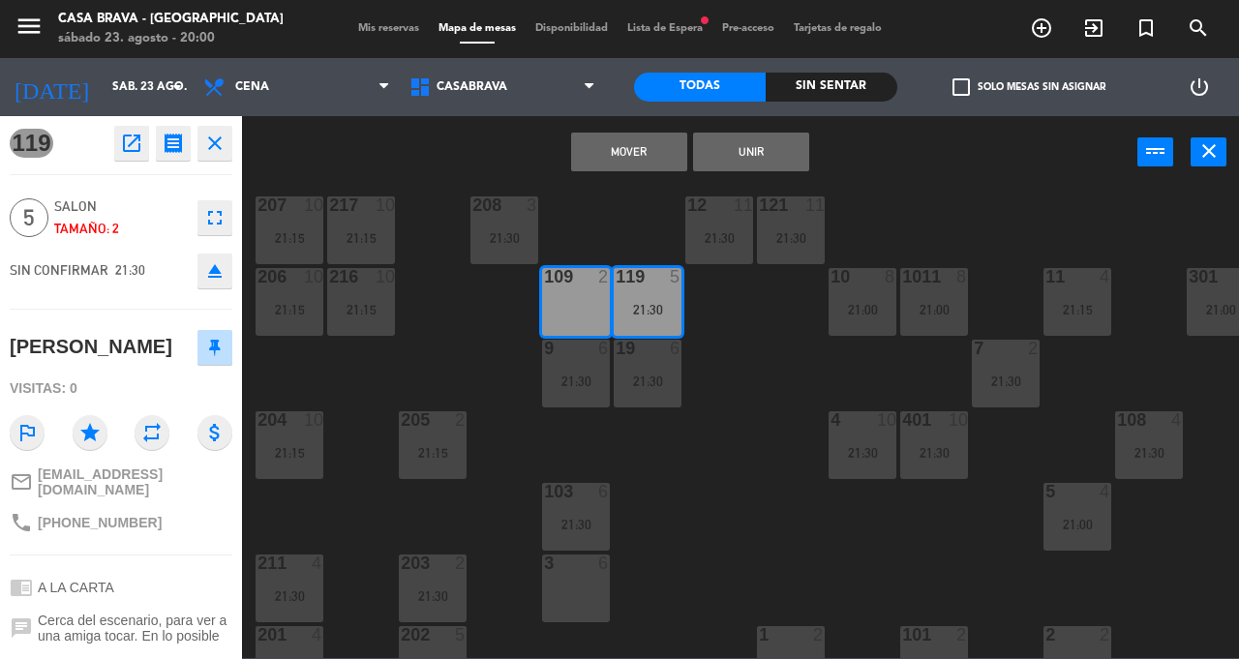
click at [761, 164] on button "Unir" at bounding box center [751, 152] width 116 height 39
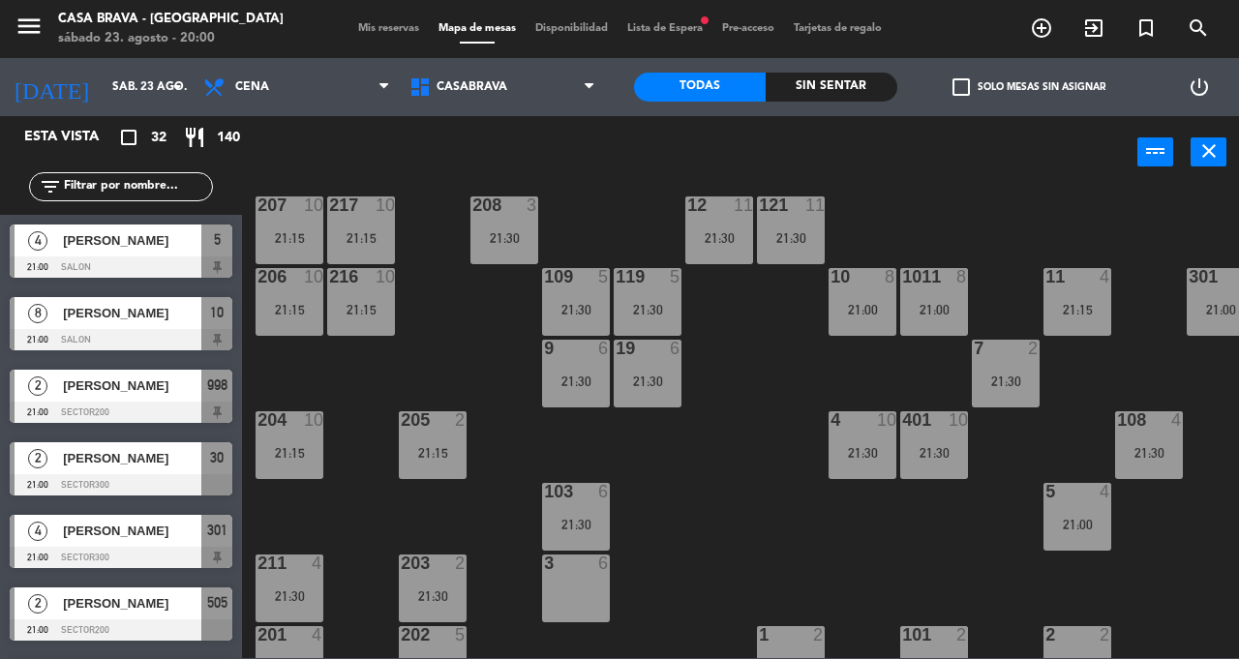
scroll to position [0, 0]
click at [720, 497] on div "207 10 21:15 208 3 21:30 217 10 21:15 12 11 21:30 121 11 21:30 304 5 21:30 206 …" at bounding box center [746, 423] width 984 height 470
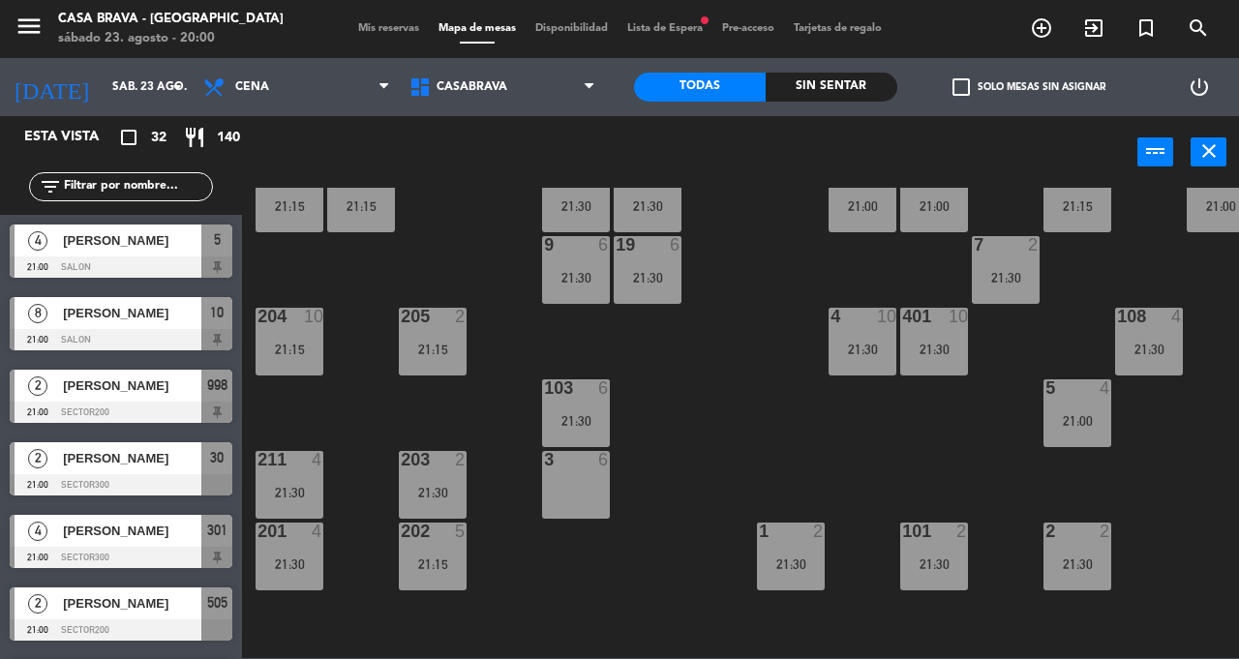
scroll to position [130, 2]
click at [442, 556] on div "21:15" at bounding box center [433, 563] width 68 height 14
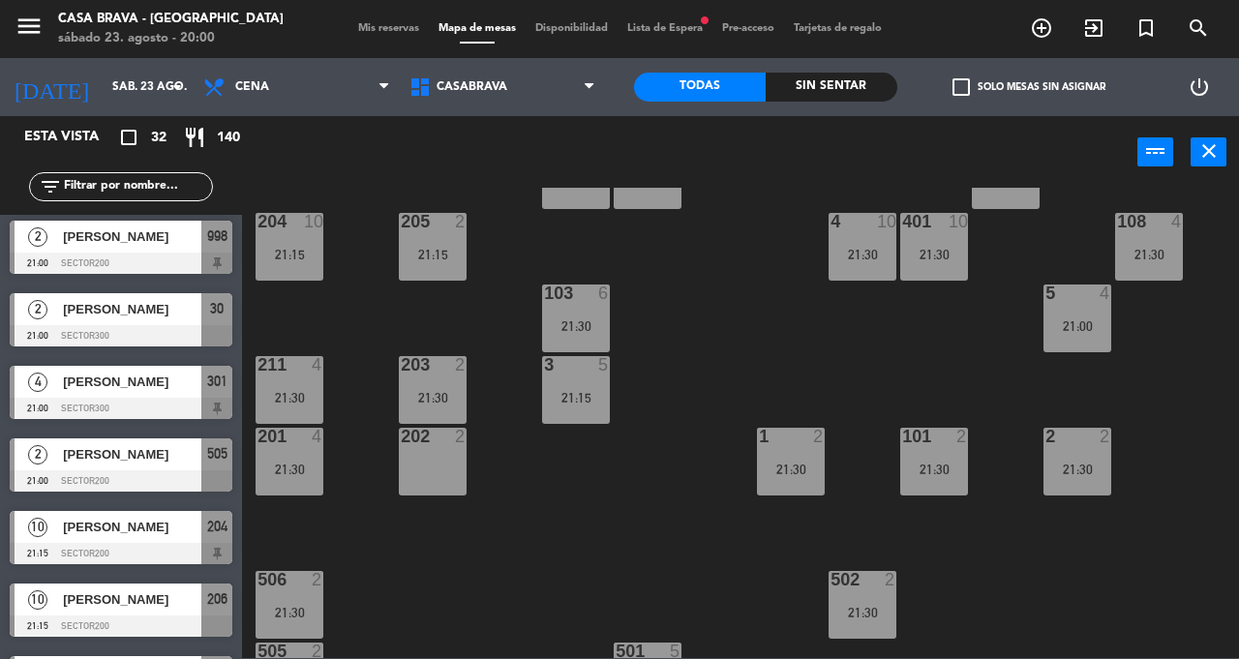
scroll to position [230, 2]
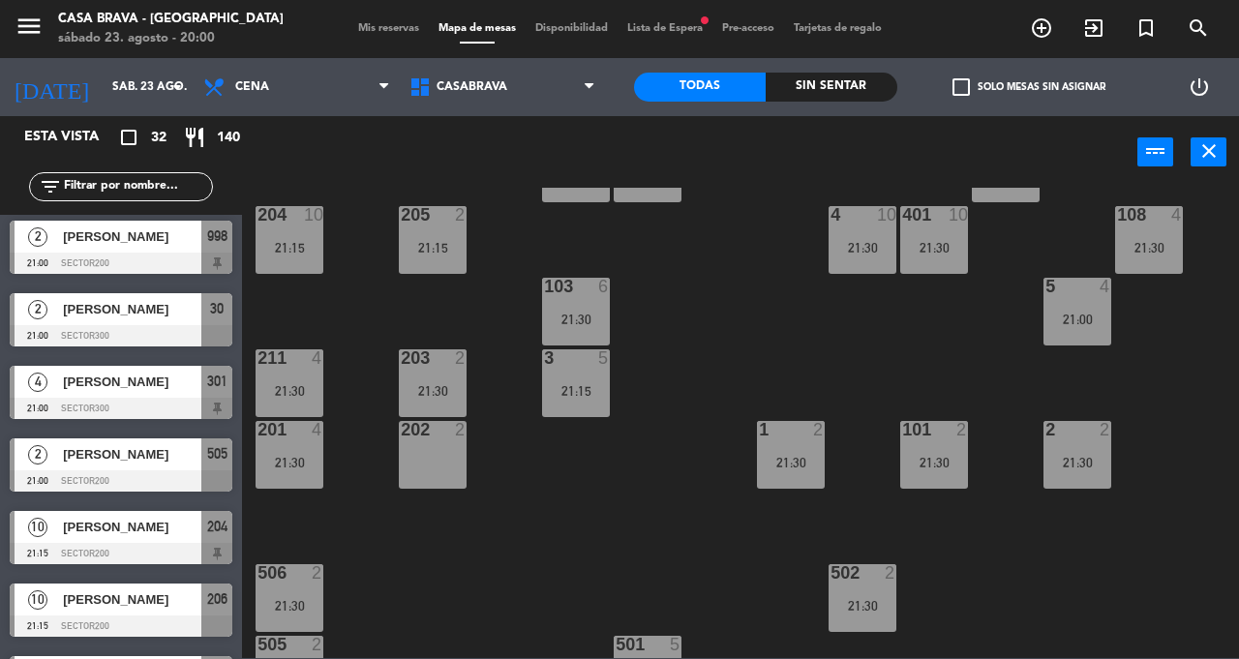
click at [795, 472] on div "1 2 21:30" at bounding box center [791, 455] width 68 height 68
click at [683, 583] on div "207 10 21:15 208 3 21:30 217 10 21:15 12 11 21:30 121 11 21:30 304 5 21:30 206 …" at bounding box center [746, 423] width 984 height 470
click at [941, 461] on div "21:30" at bounding box center [934, 463] width 68 height 14
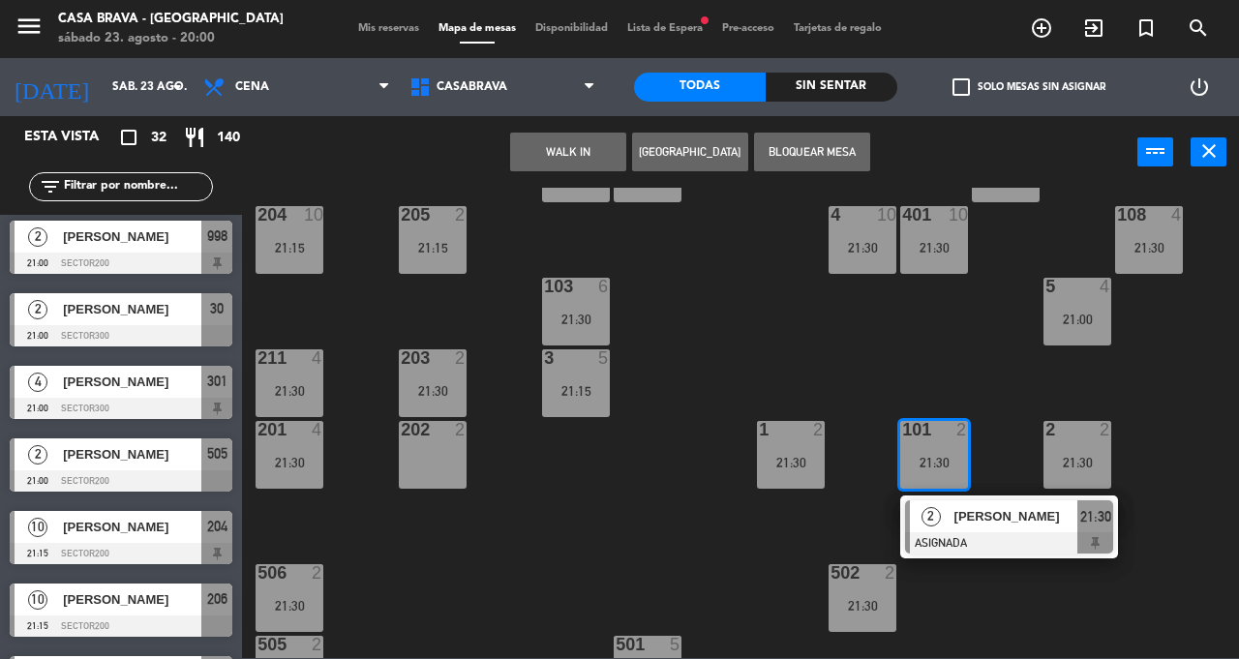
click at [645, 592] on div "207 10 21:15 208 3 21:30 217 10 21:15 12 11 21:30 121 11 21:30 304 5 21:30 206 …" at bounding box center [746, 423] width 984 height 470
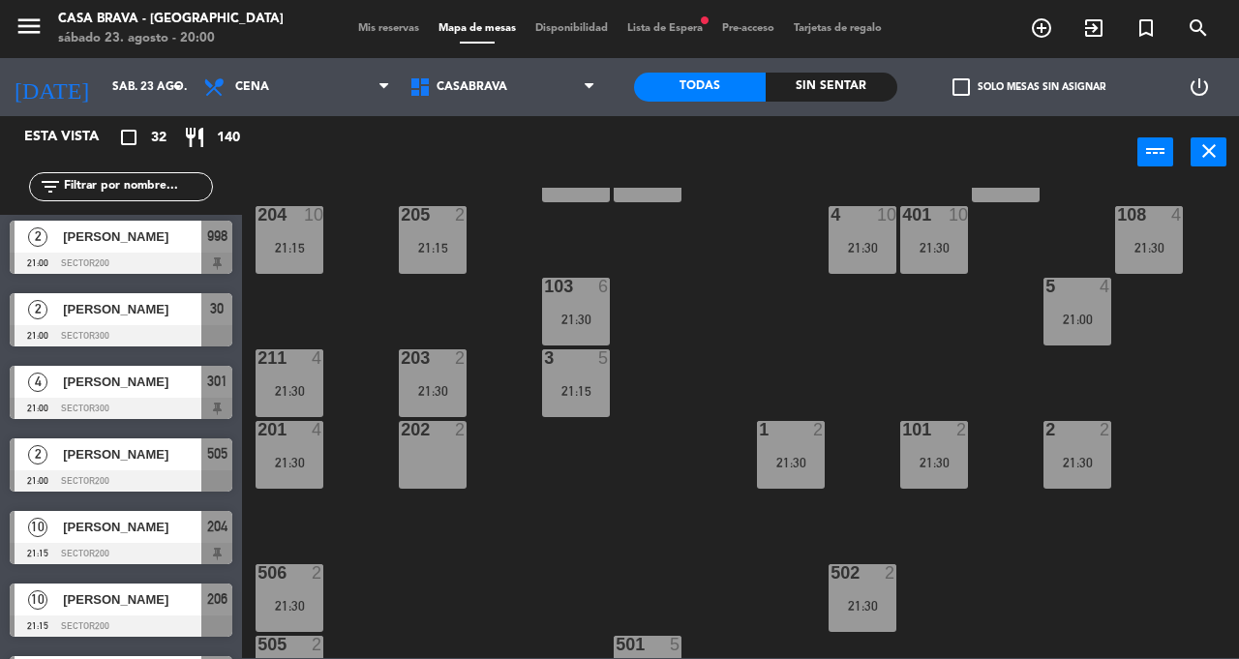
click at [1068, 459] on div "21:30" at bounding box center [1077, 463] width 68 height 14
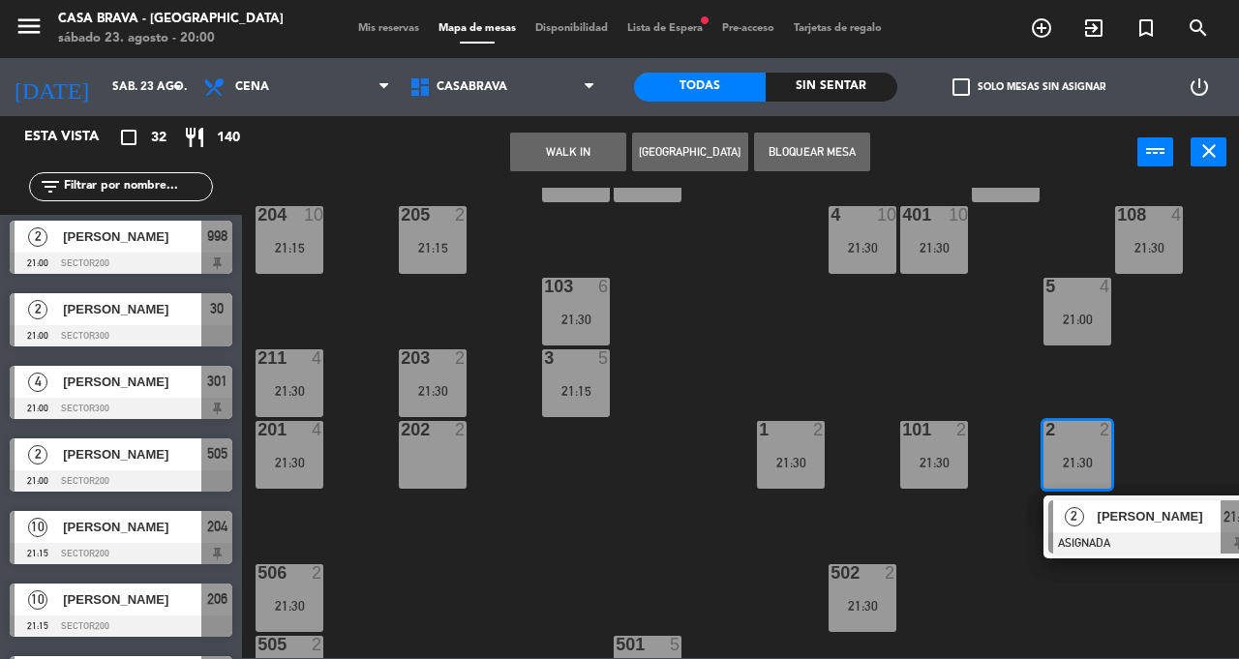
click at [613, 577] on div "207 10 21:15 208 3 21:30 217 10 21:15 12 11 21:30 121 11 21:30 304 5 21:30 206 …" at bounding box center [746, 423] width 984 height 470
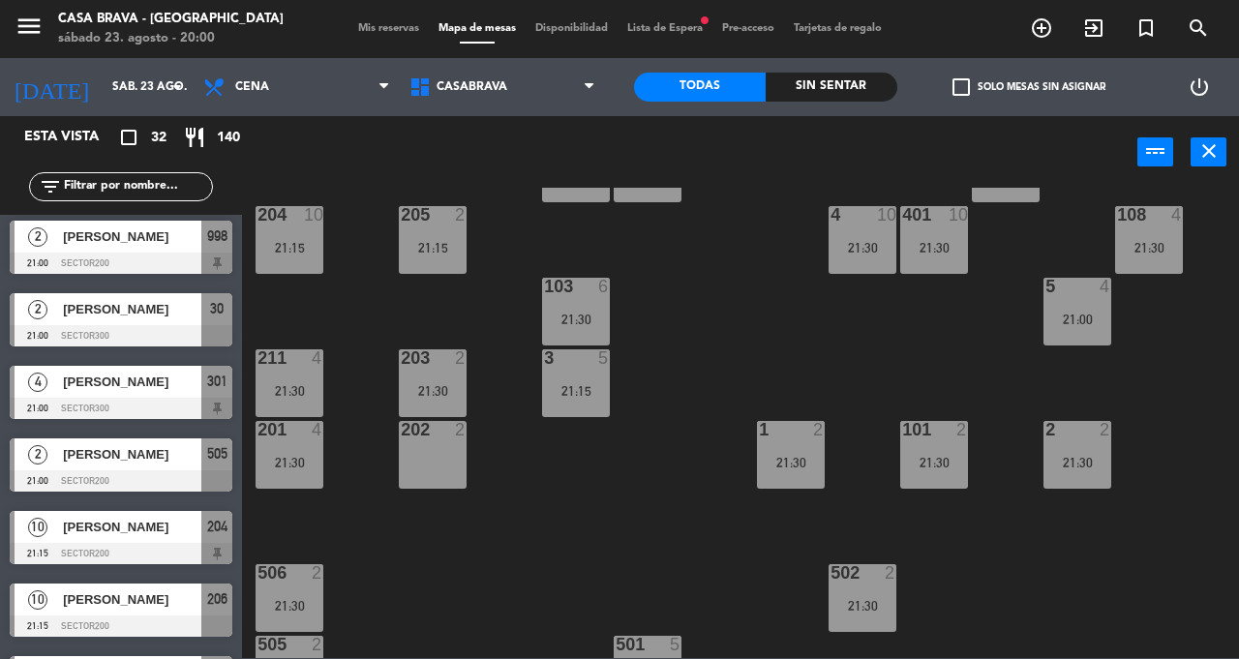
click at [1076, 320] on div "21:00" at bounding box center [1077, 320] width 68 height 14
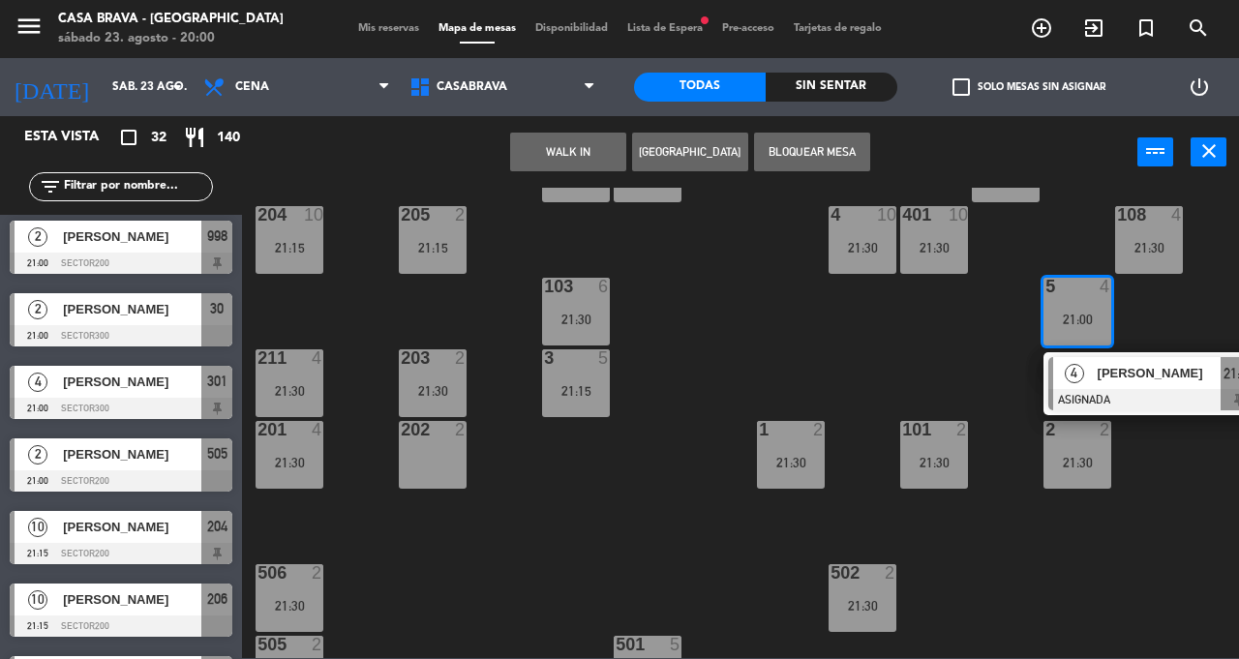
click at [891, 349] on div "207 10 21:15 208 3 21:30 217 10 21:15 12 11 21:30 121 11 21:30 304 5 21:30 206 …" at bounding box center [746, 423] width 984 height 470
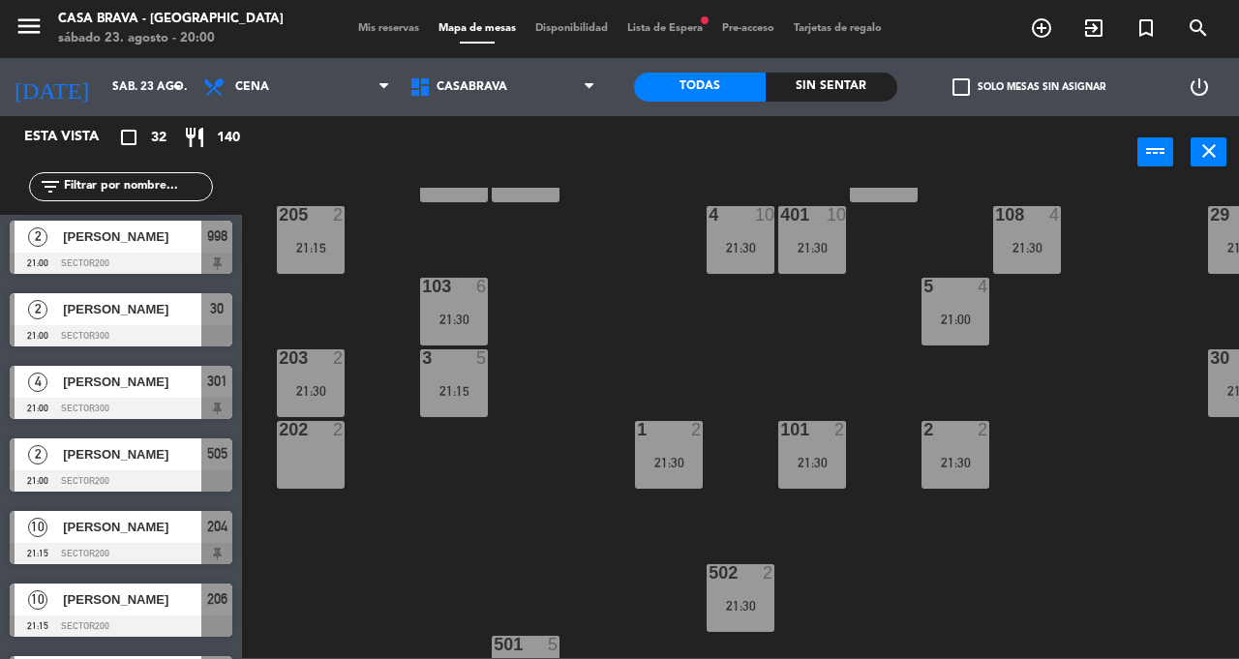
scroll to position [230, 135]
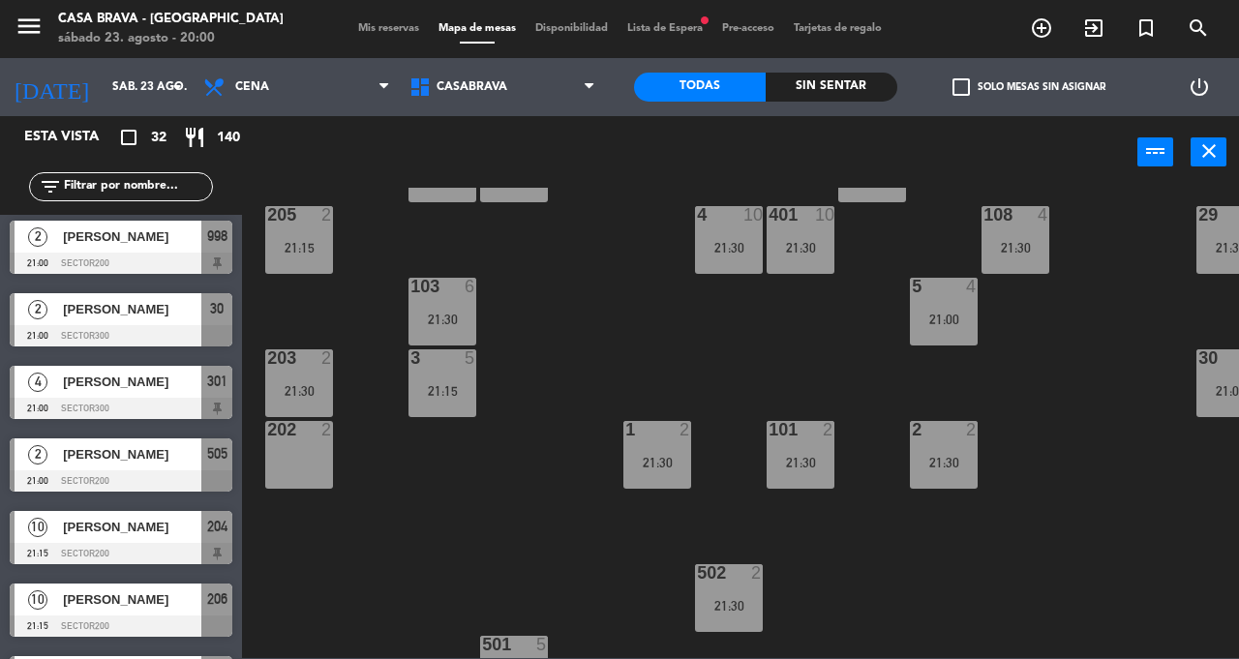
click at [1002, 232] on div "108 4 21:30" at bounding box center [1015, 240] width 68 height 68
click at [797, 360] on div "207 10 21:15 208 3 21:30 217 10 21:15 12 11 21:30 121 11 21:30 304 5 21:30 206 …" at bounding box center [746, 423] width 984 height 470
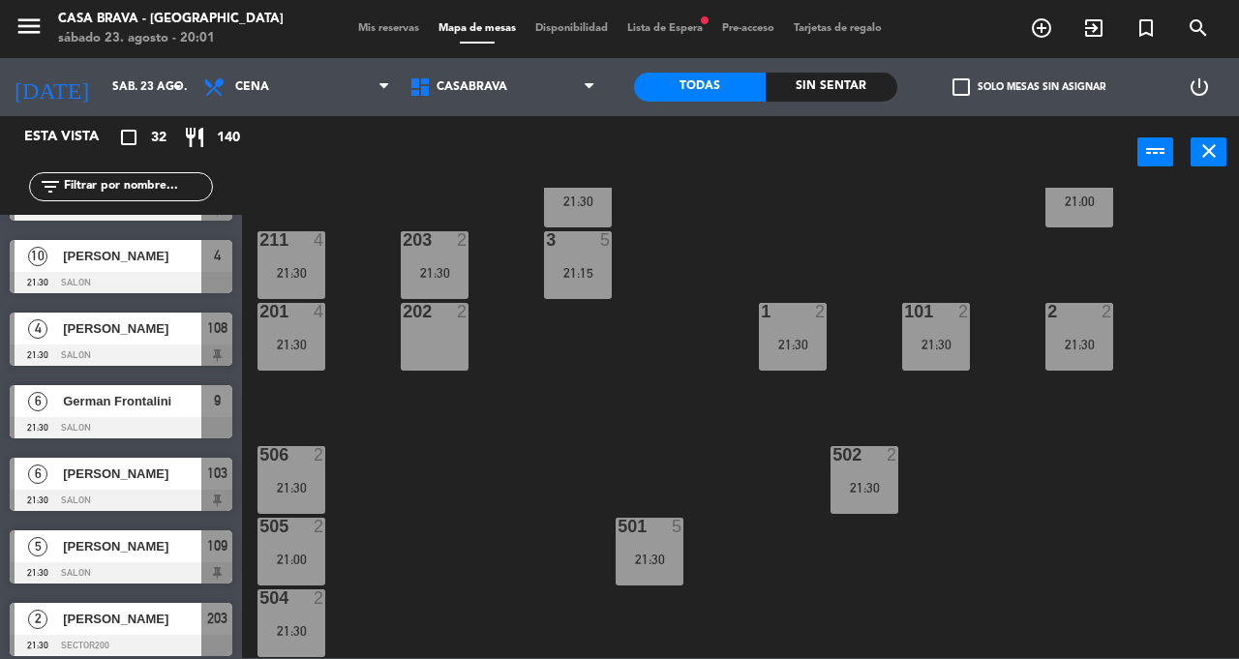
scroll to position [347, 0]
click at [296, 493] on div "21:30" at bounding box center [291, 489] width 68 height 14
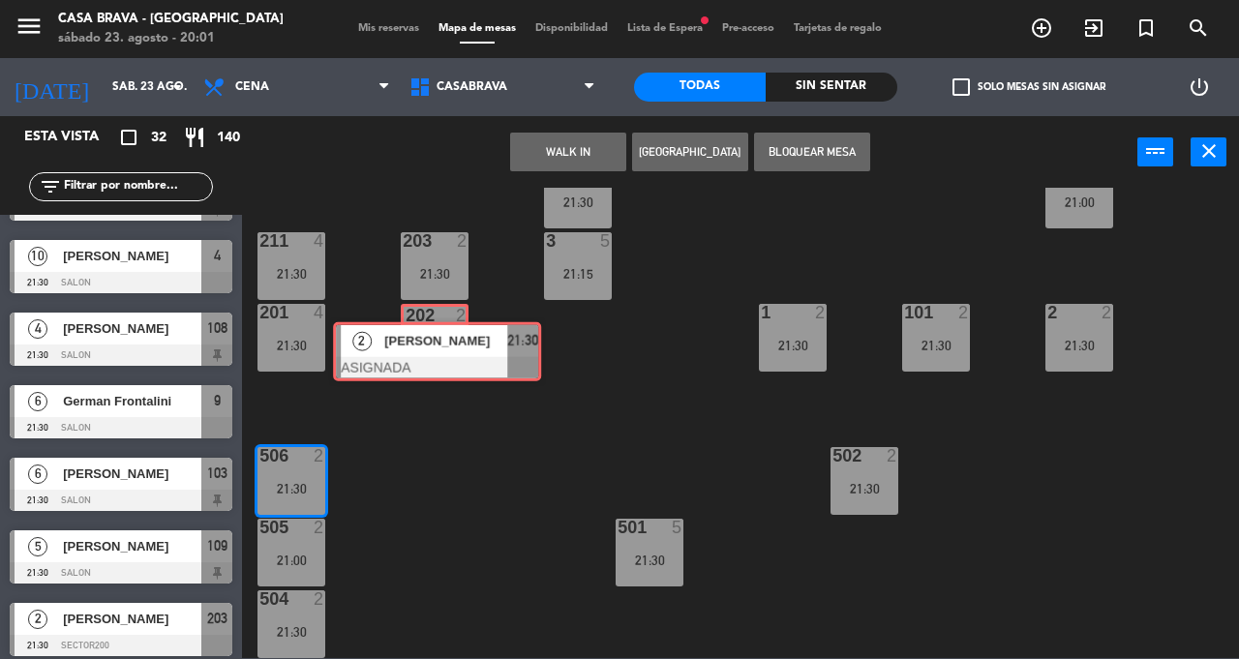
scroll to position [1016, 0]
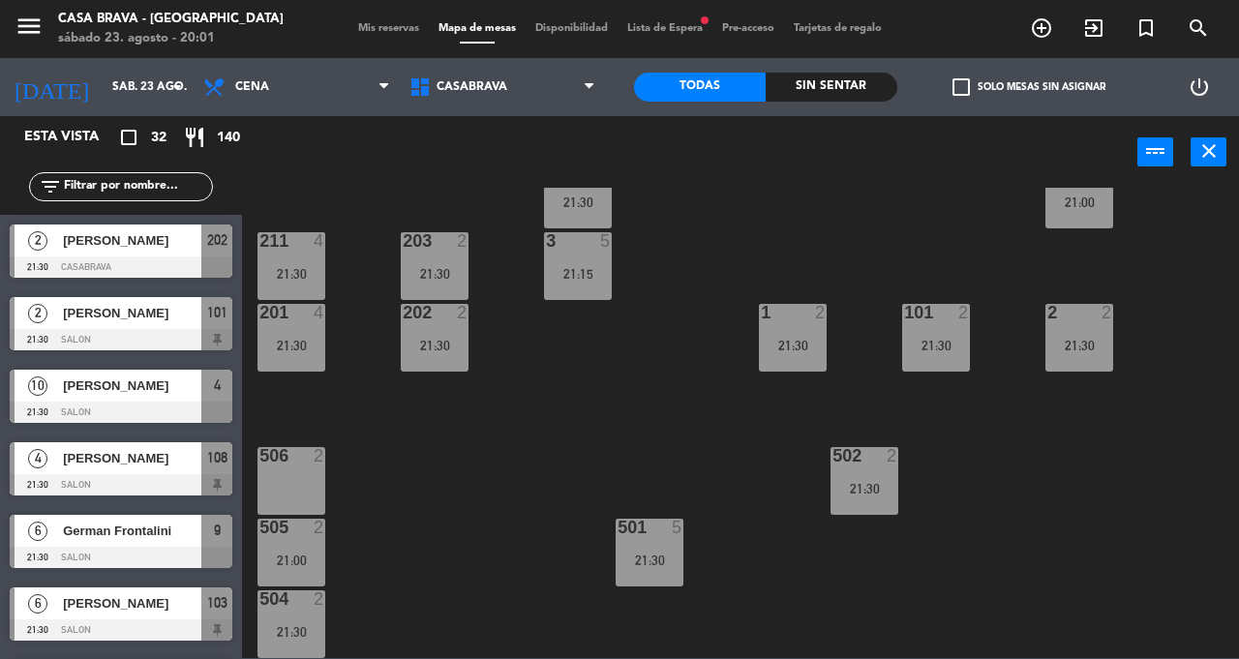
click at [459, 579] on div "207 10 21:15 208 3 21:30 217 10 21:15 12 11 21:30 121 11 21:30 304 5 21:30 206 …" at bounding box center [746, 423] width 984 height 470
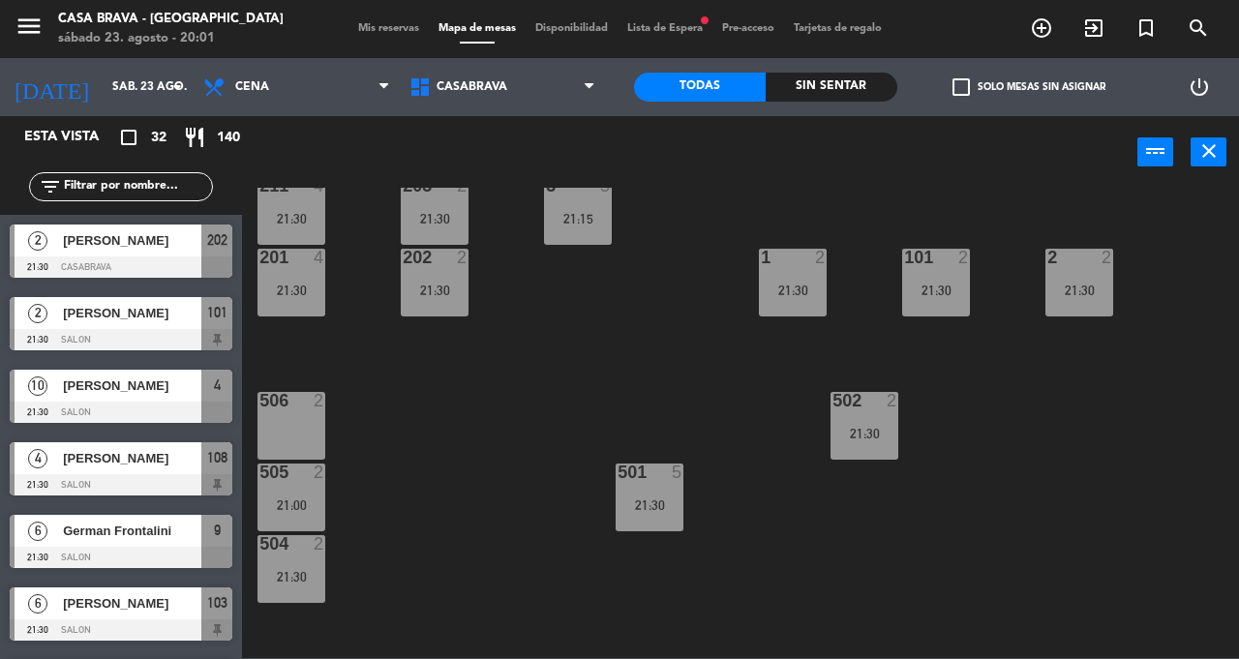
scroll to position [408, 0]
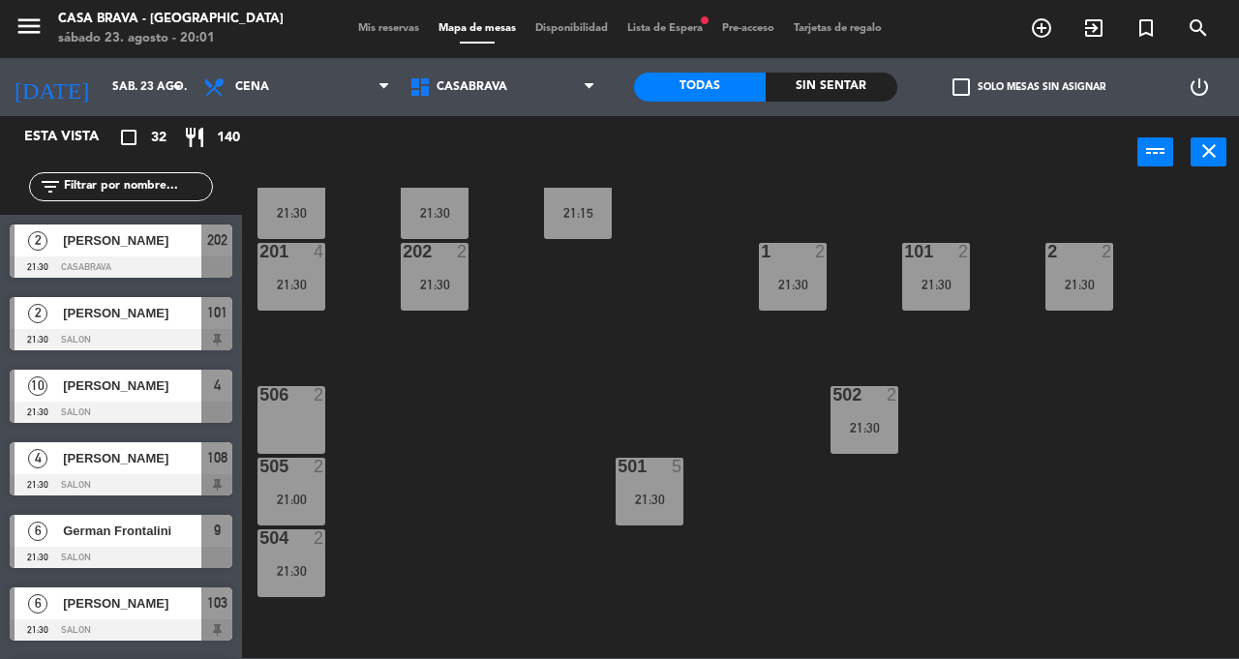
click at [298, 493] on div "21:00" at bounding box center [291, 500] width 68 height 14
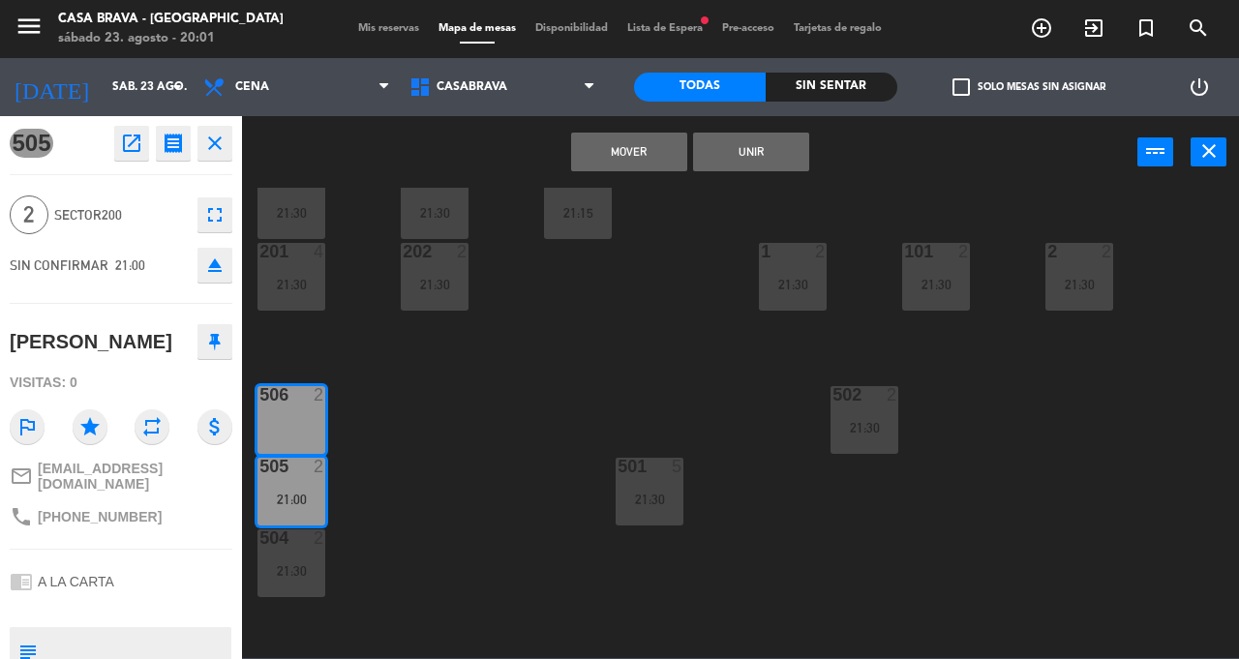
click at [298, 582] on div "504 2 21:30" at bounding box center [291, 563] width 68 height 68
click at [464, 496] on div "207 10 21:15 208 3 21:30 217 10 21:15 12 11 21:30 121 11 21:30 304 5 21:30 206 …" at bounding box center [746, 423] width 984 height 470
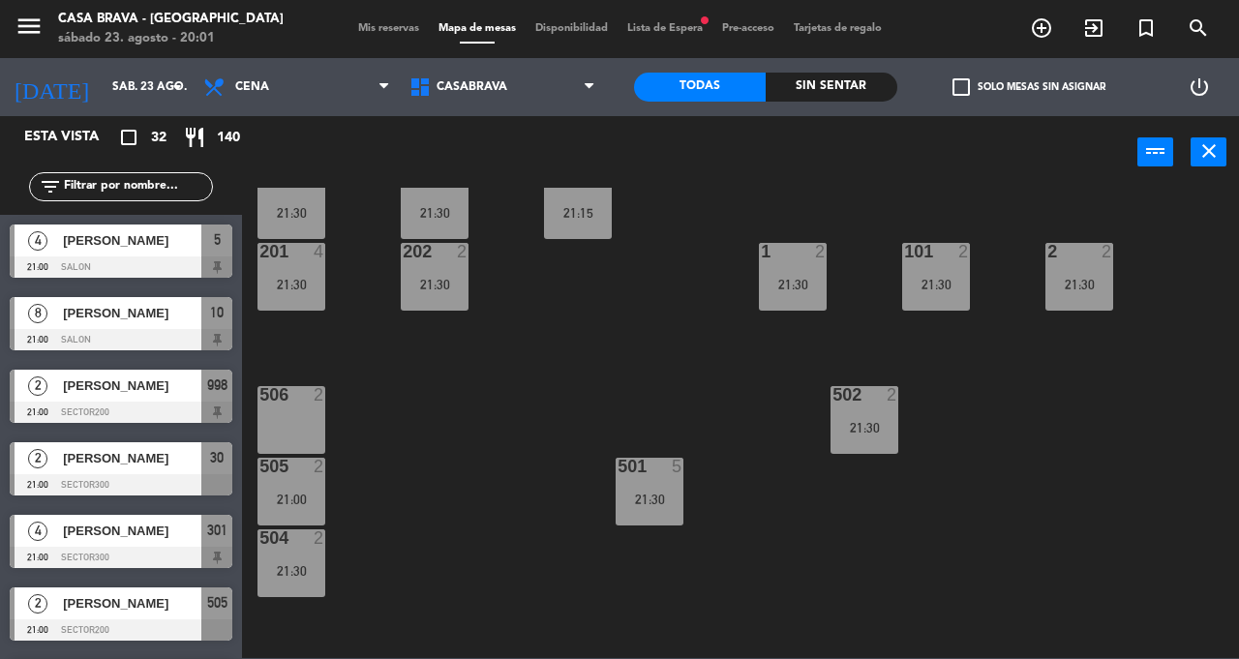
click at [290, 503] on div "21:00" at bounding box center [291, 500] width 68 height 14
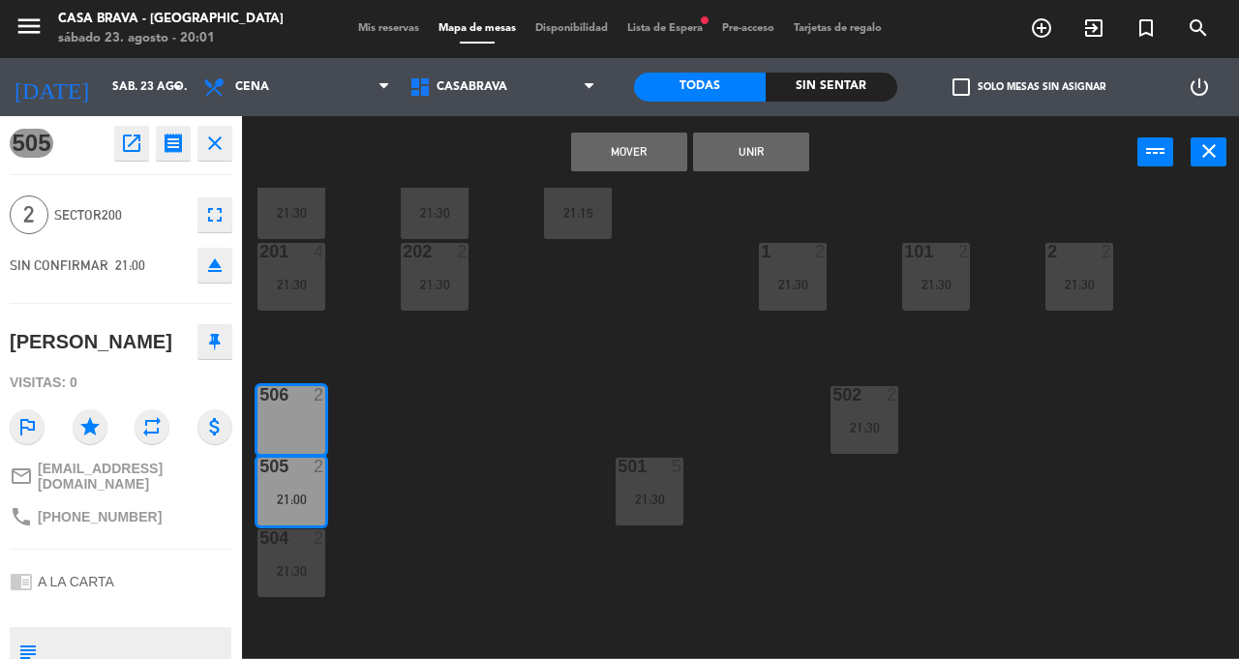
click at [434, 508] on div "207 10 21:15 208 3 21:30 217 10 21:15 12 11 21:30 121 11 21:30 304 5 21:30 206 …" at bounding box center [746, 423] width 984 height 470
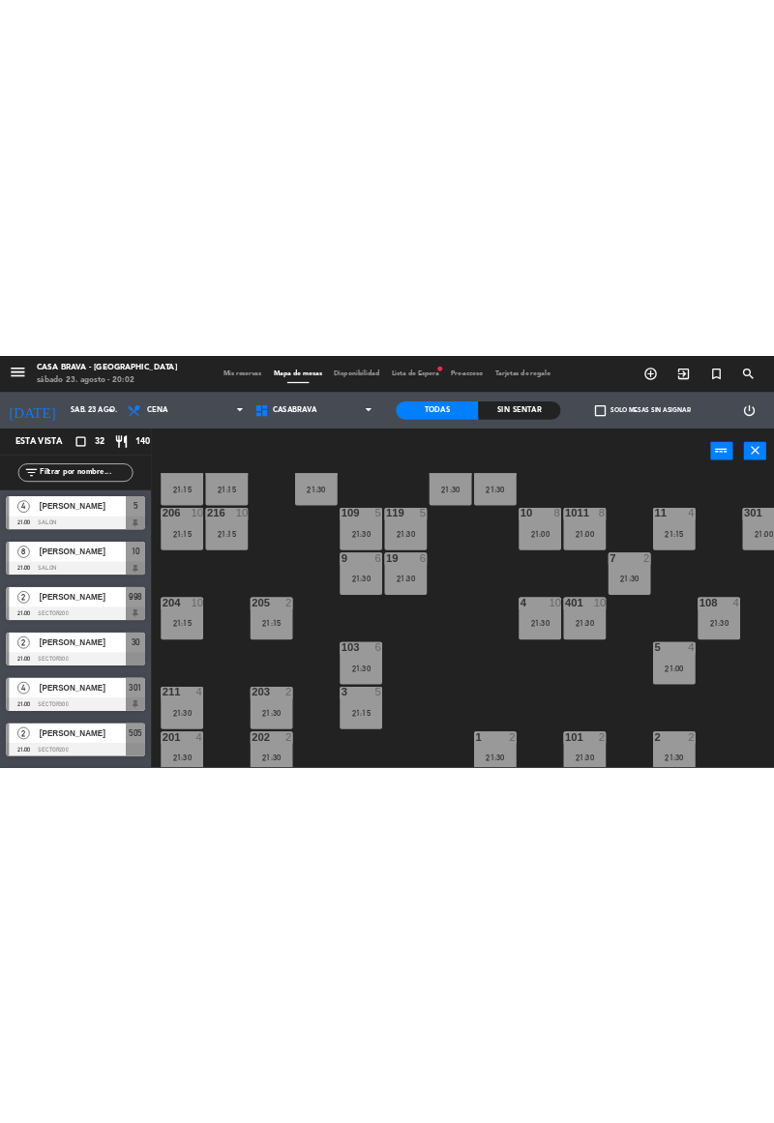
scroll to position [0, 0]
